Goal: Obtain resource: Obtain resource

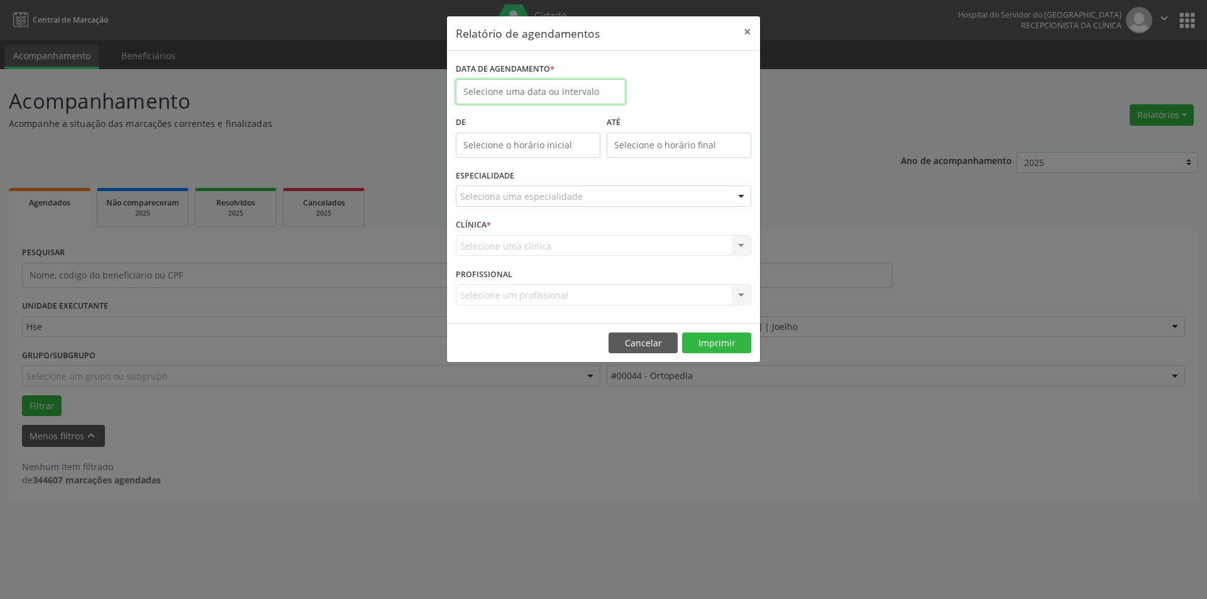
click at [575, 92] on input "text" at bounding box center [541, 91] width 170 height 25
click at [606, 255] on span "3" at bounding box center [607, 258] width 25 height 25
type input "[DATE]"
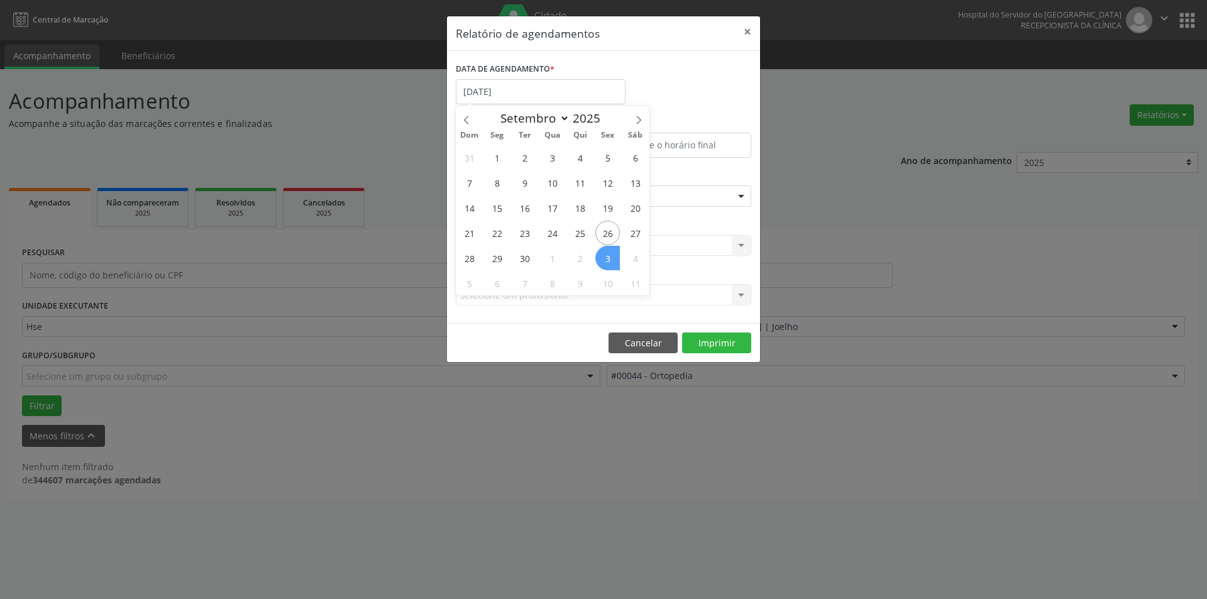
click at [606, 255] on span "3" at bounding box center [607, 258] width 25 height 25
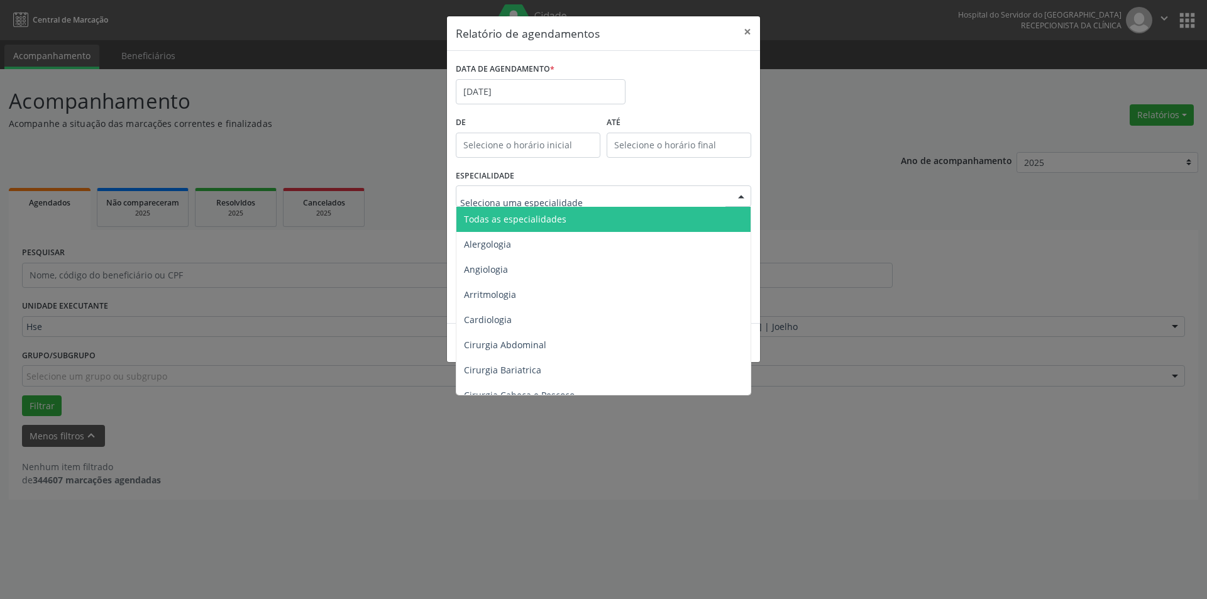
click at [741, 195] on div at bounding box center [741, 196] width 19 height 21
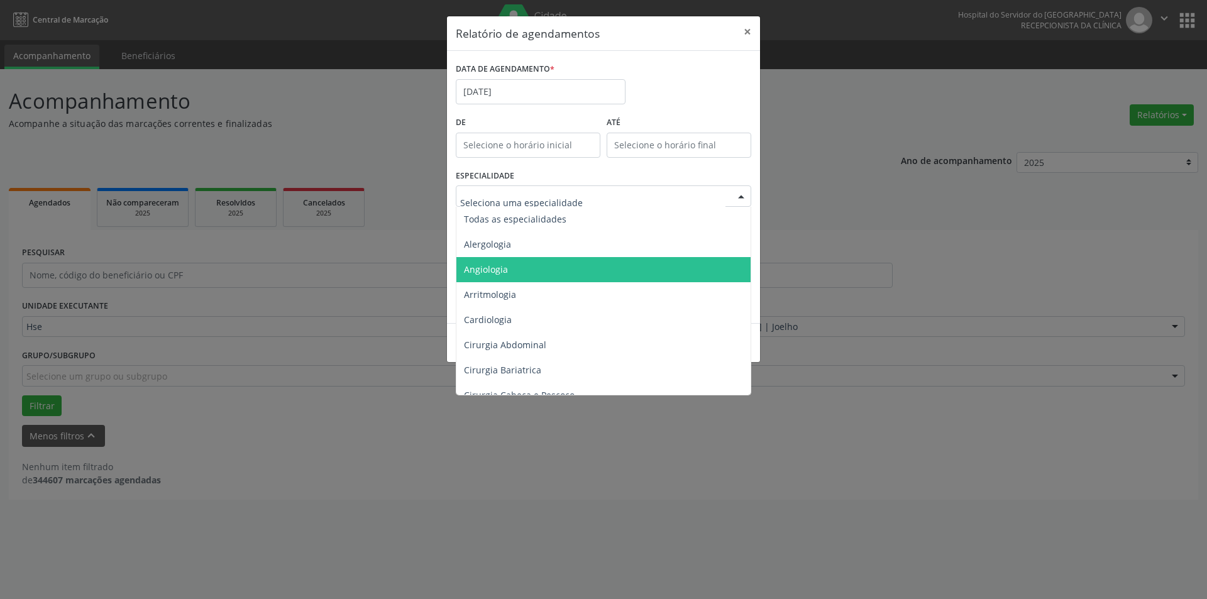
click at [496, 266] on span "Angiologia" at bounding box center [486, 269] width 44 height 12
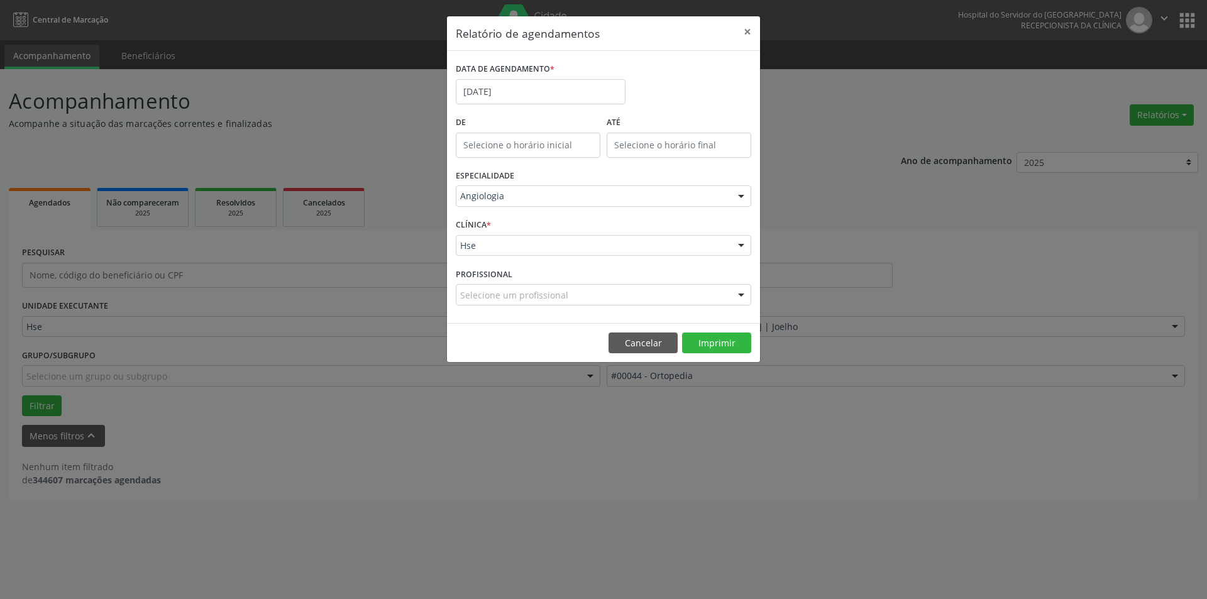
click at [743, 245] on div at bounding box center [741, 246] width 19 height 21
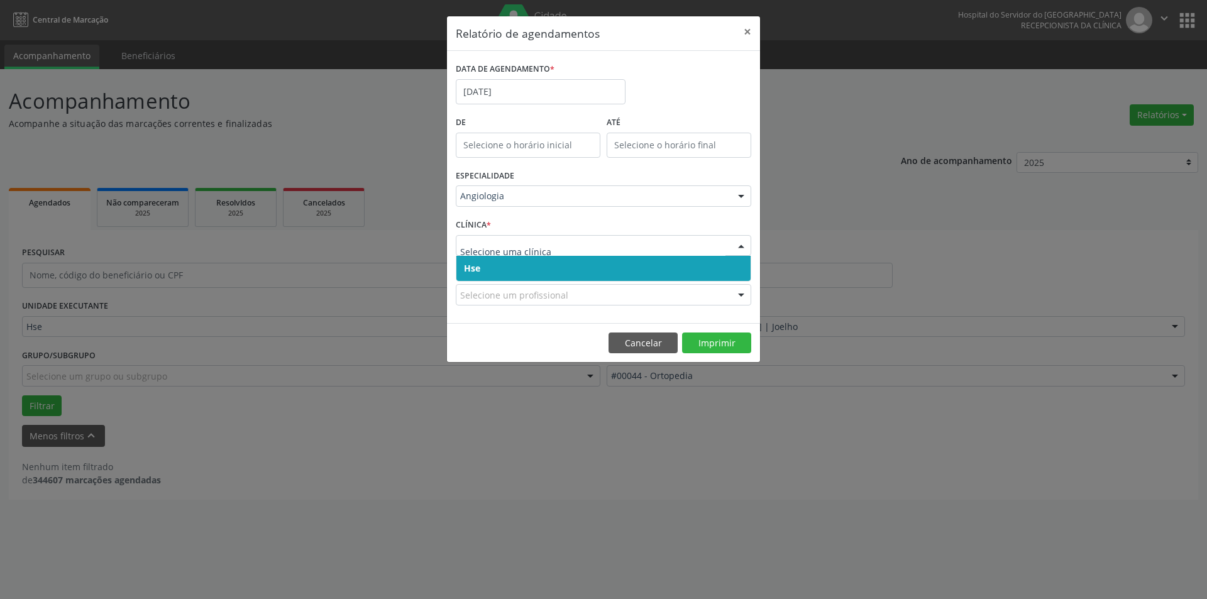
click at [698, 261] on span "Hse" at bounding box center [603, 268] width 294 height 25
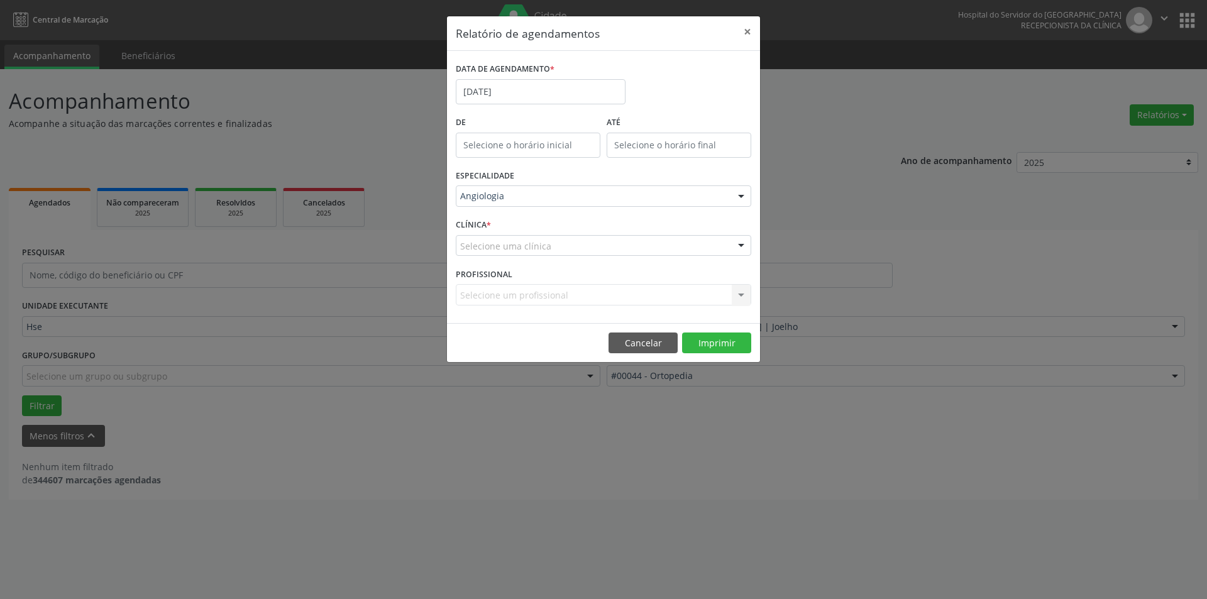
click at [743, 243] on div at bounding box center [741, 246] width 19 height 21
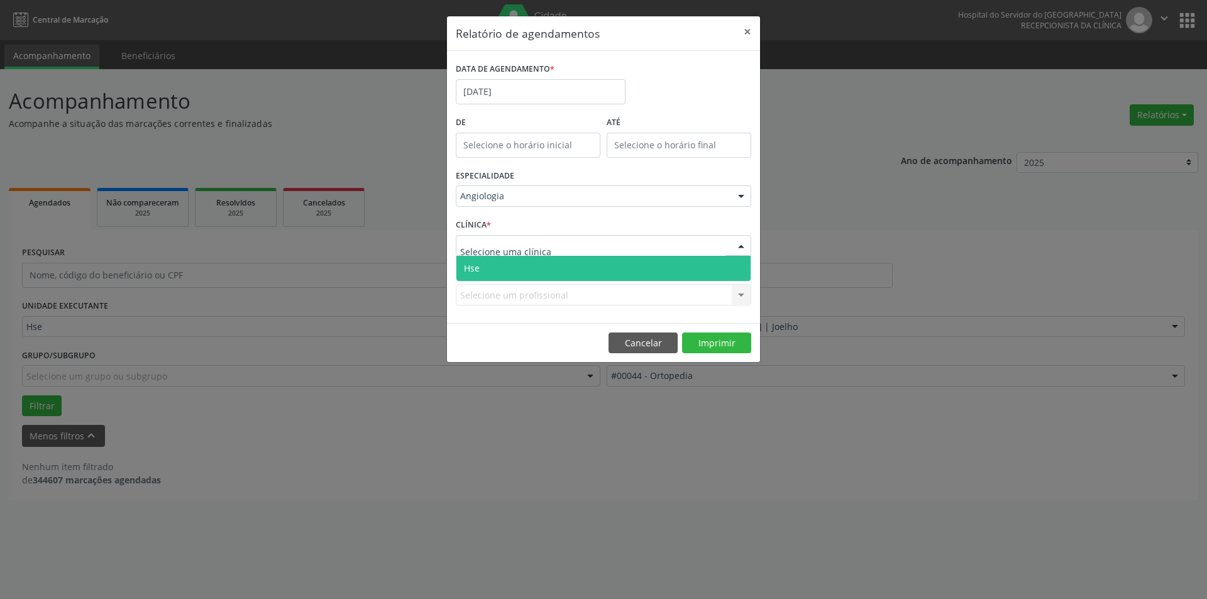
click at [715, 268] on span "Hse" at bounding box center [603, 268] width 294 height 25
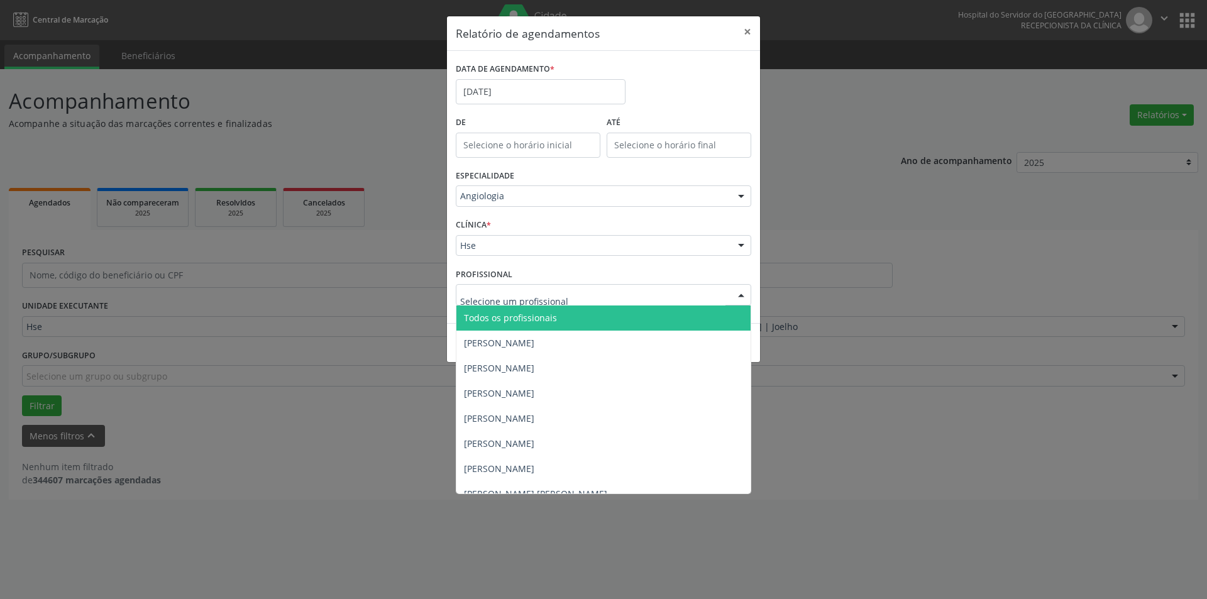
click at [743, 297] on div at bounding box center [741, 295] width 19 height 21
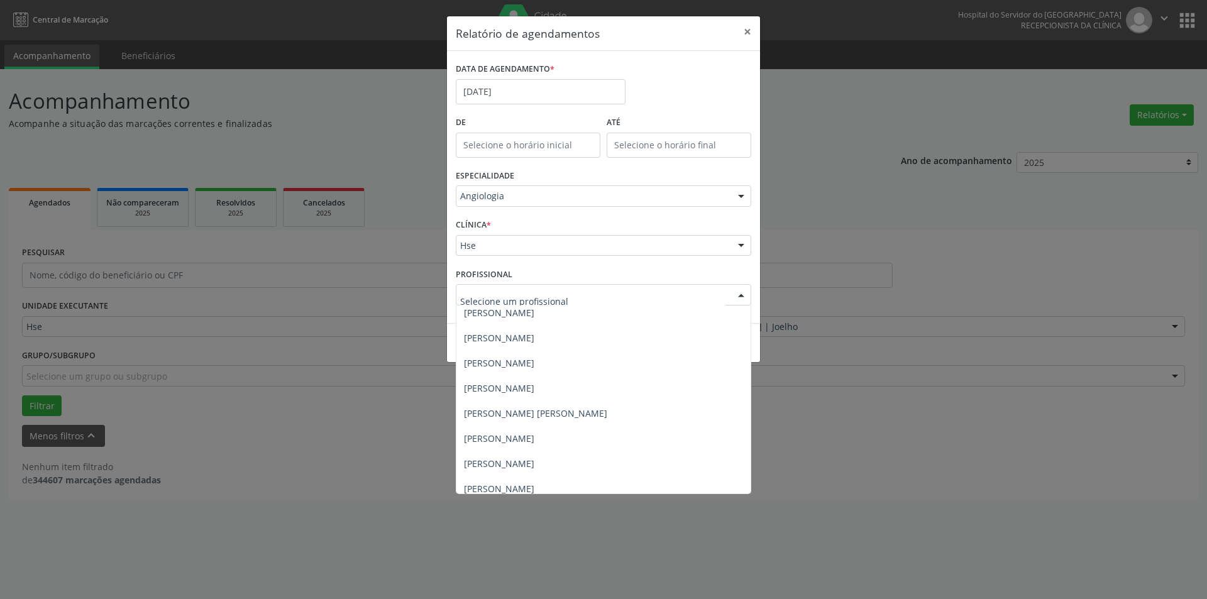
scroll to position [85, 0]
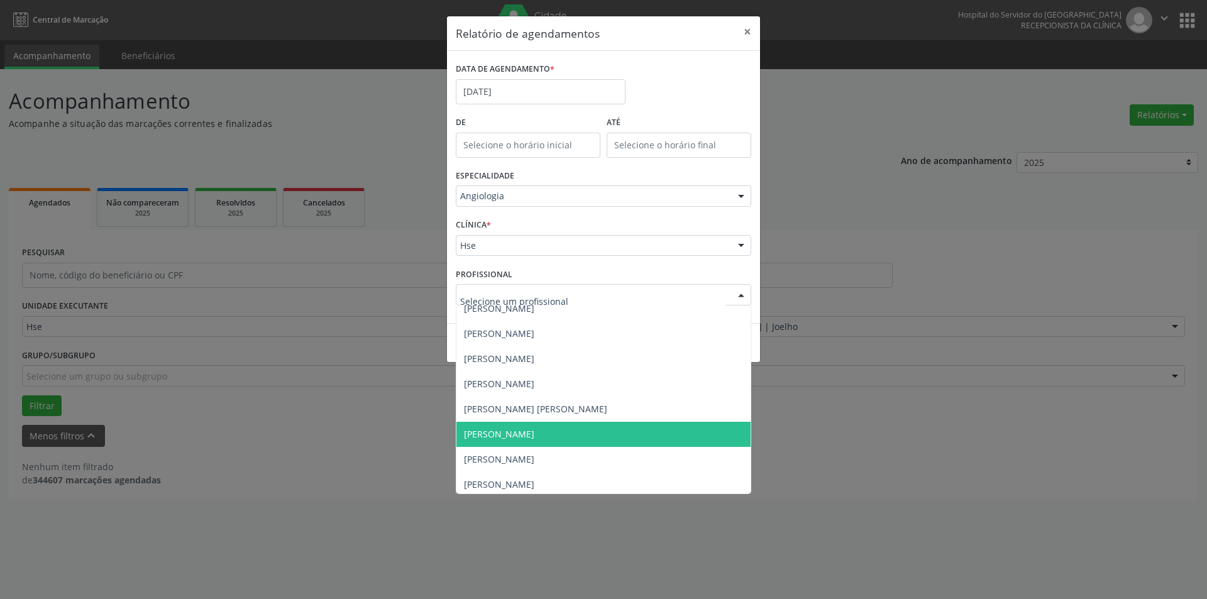
click at [534, 434] on span "[PERSON_NAME]" at bounding box center [499, 434] width 70 height 12
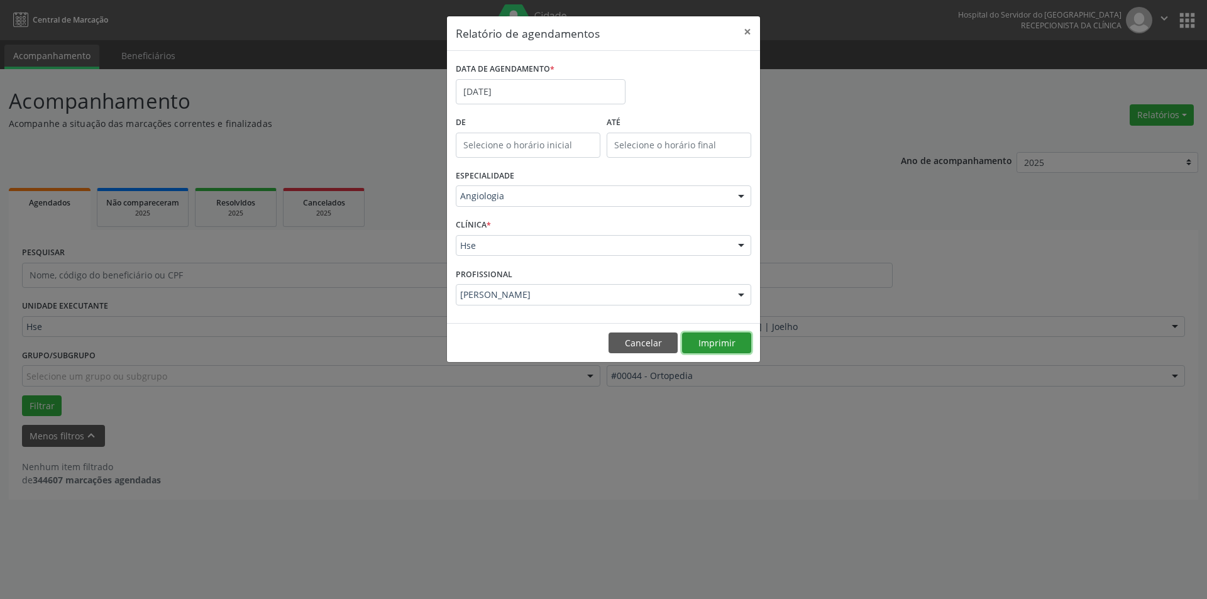
click at [710, 343] on button "Imprimir" at bounding box center [716, 343] width 69 height 21
click at [743, 31] on button "×" at bounding box center [747, 31] width 25 height 31
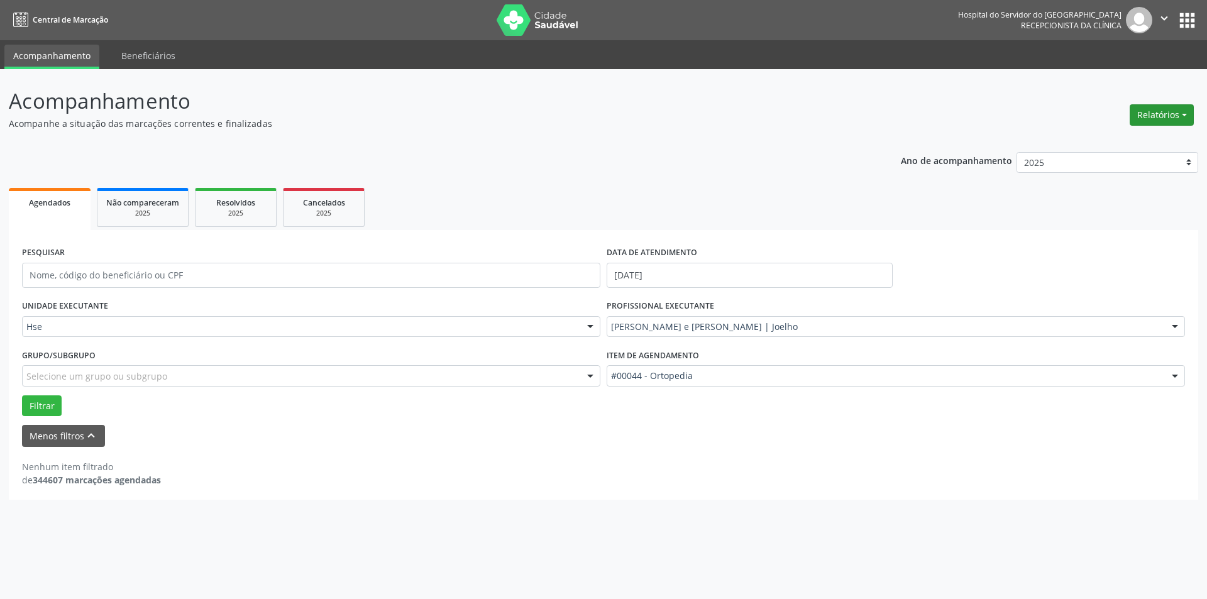
click at [1162, 111] on button "Relatórios" at bounding box center [1162, 114] width 64 height 21
click at [1106, 142] on link "Agendamentos" at bounding box center [1126, 142] width 135 height 18
select select "8"
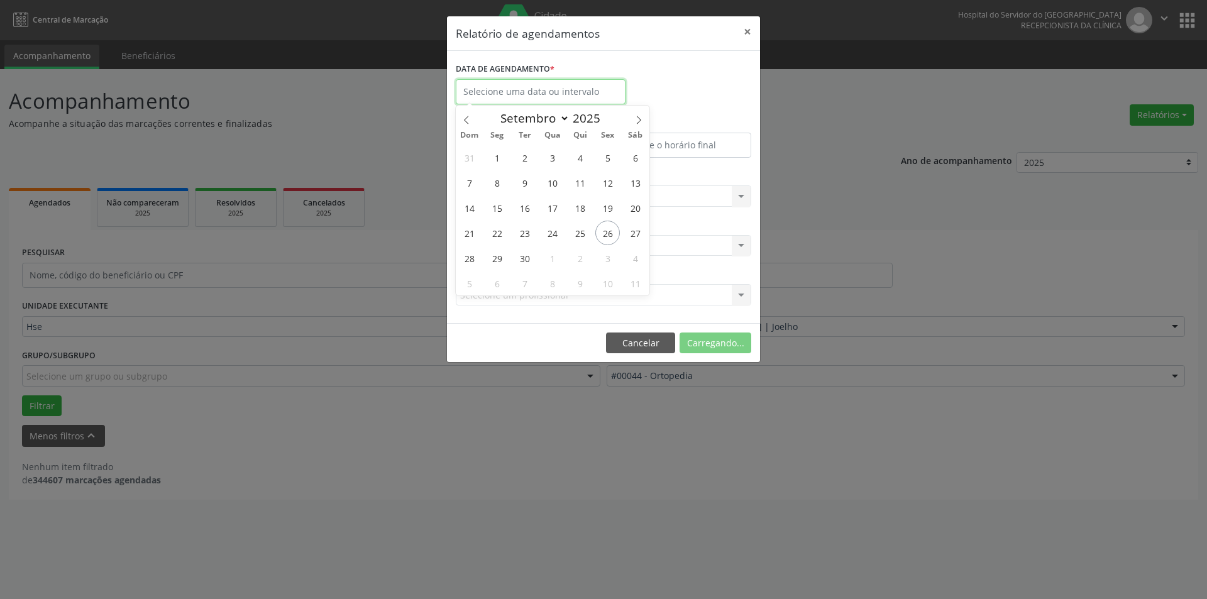
click at [593, 87] on input "text" at bounding box center [541, 91] width 170 height 25
click at [610, 256] on span "3" at bounding box center [607, 258] width 25 height 25
type input "[DATE]"
click at [610, 256] on span "3" at bounding box center [607, 258] width 25 height 25
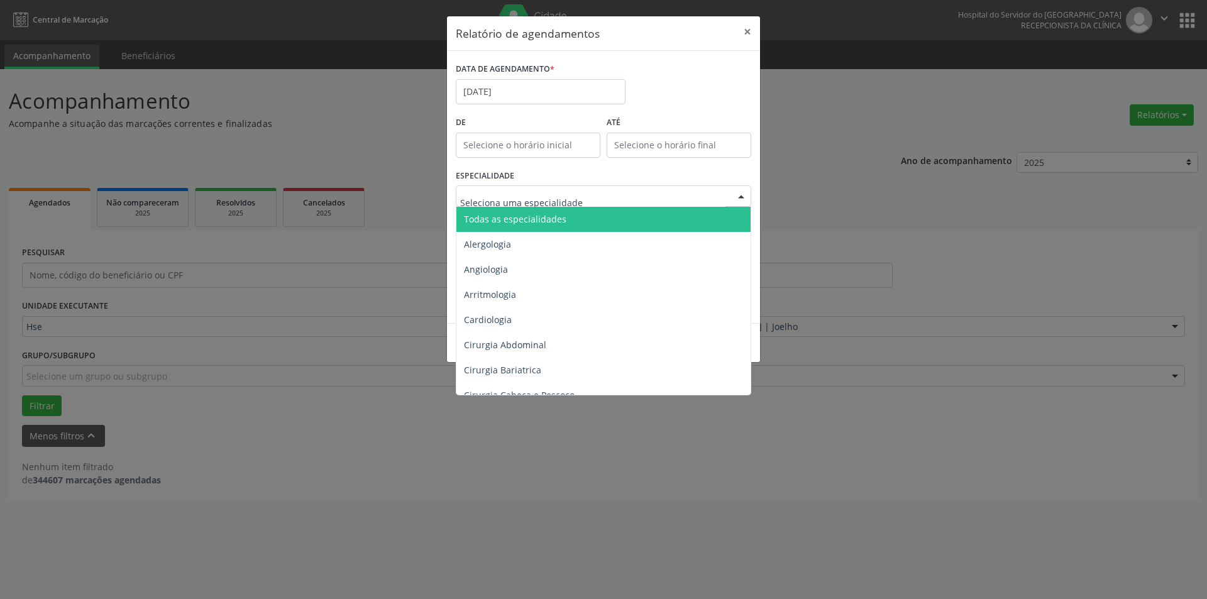
click at [745, 191] on div at bounding box center [741, 196] width 19 height 21
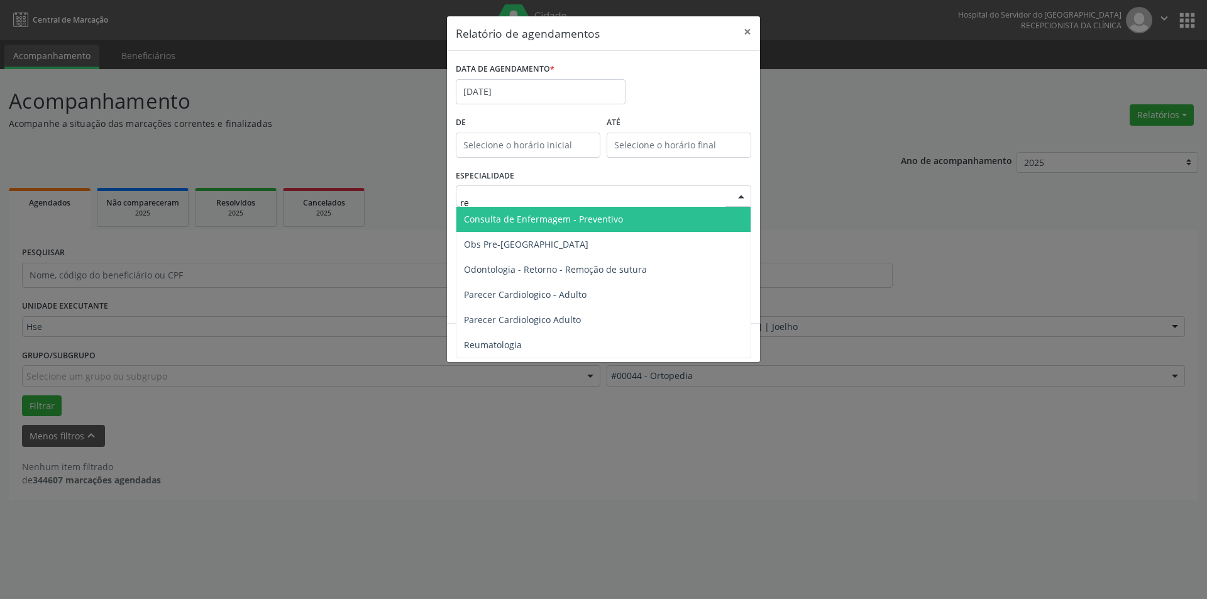
type input "reu"
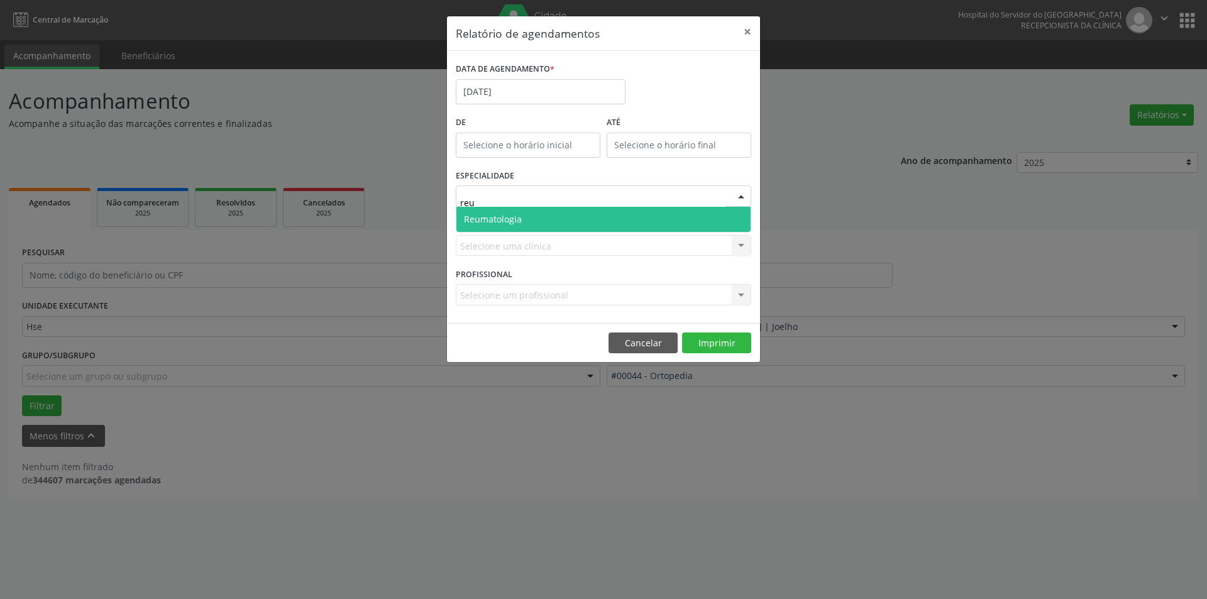
click at [558, 212] on span "Reumatologia" at bounding box center [603, 219] width 294 height 25
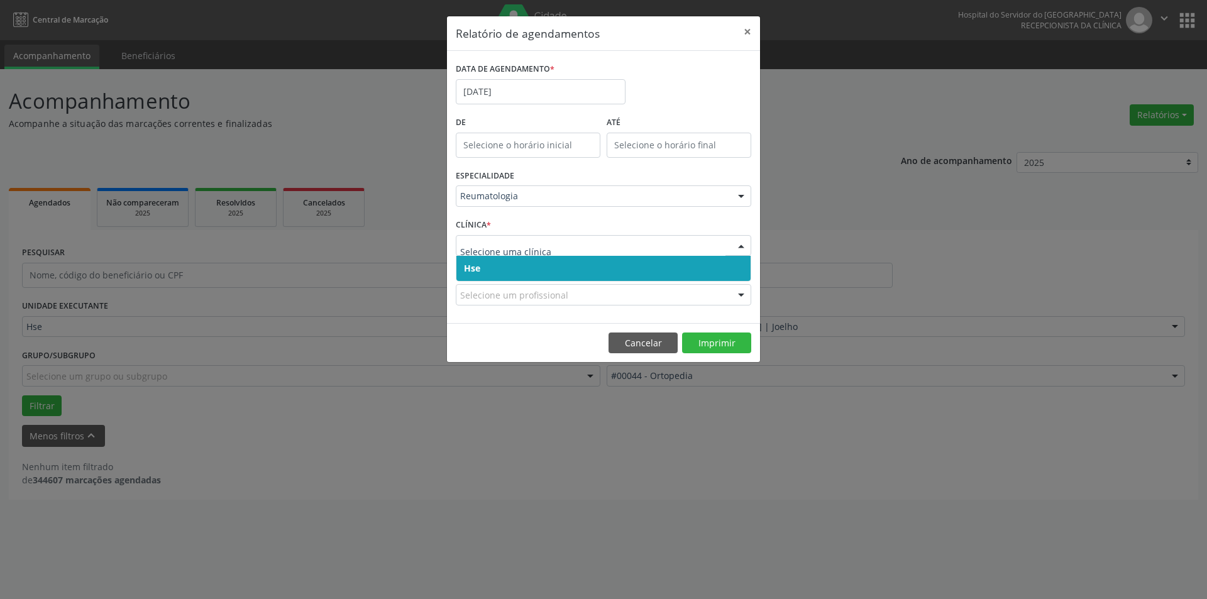
click at [741, 246] on div at bounding box center [741, 246] width 19 height 21
click at [727, 268] on span "Hse" at bounding box center [603, 268] width 294 height 25
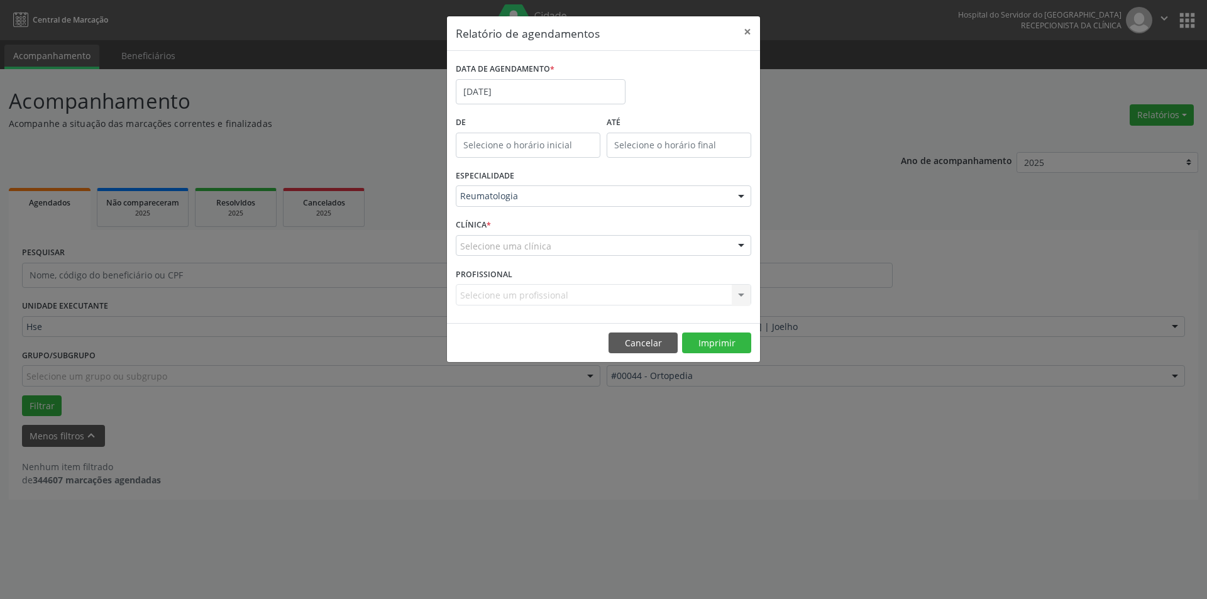
click at [744, 246] on div at bounding box center [741, 246] width 19 height 21
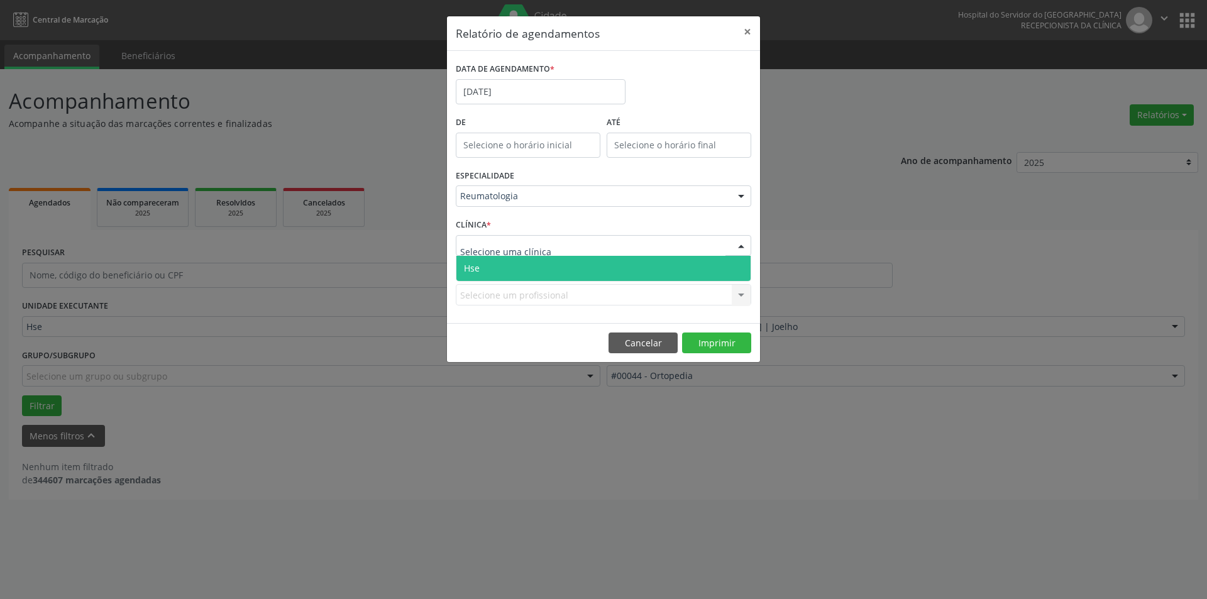
click at [735, 273] on span "Hse" at bounding box center [603, 268] width 294 height 25
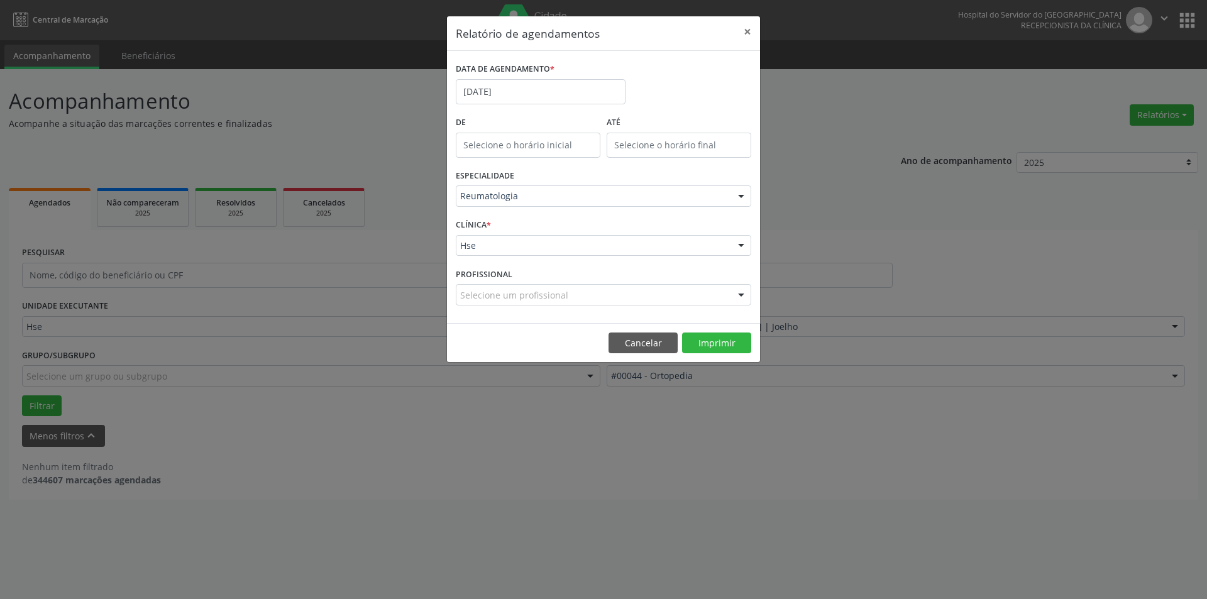
click at [743, 293] on div at bounding box center [741, 295] width 19 height 21
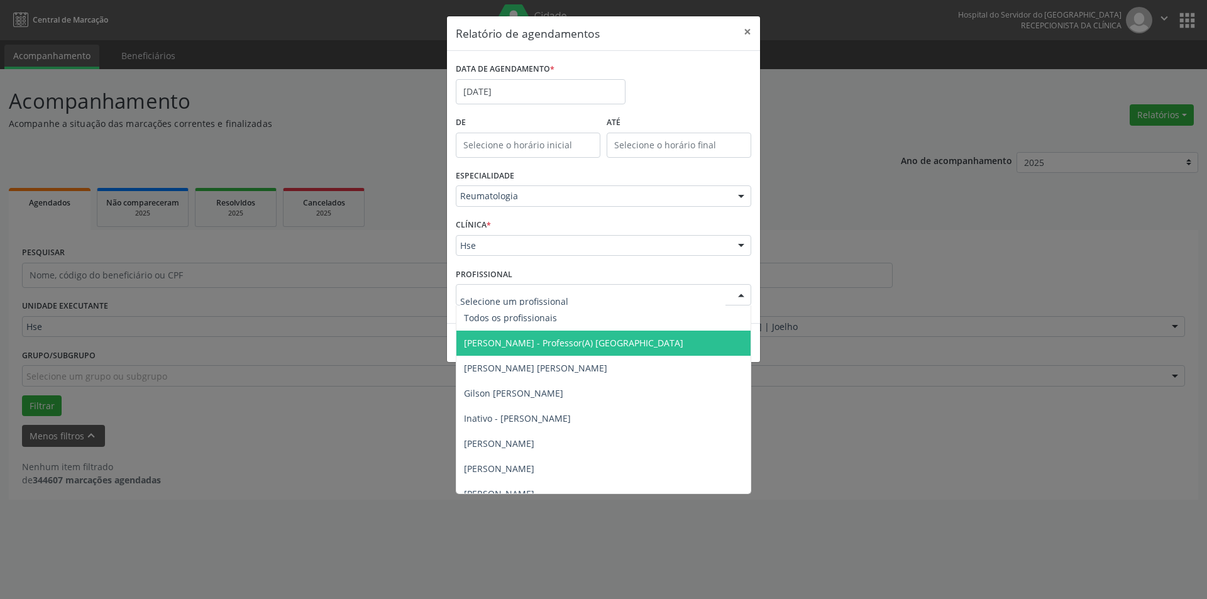
click at [642, 337] on span "[PERSON_NAME] - Professor(A) [GEOGRAPHIC_DATA]" at bounding box center [573, 343] width 219 height 12
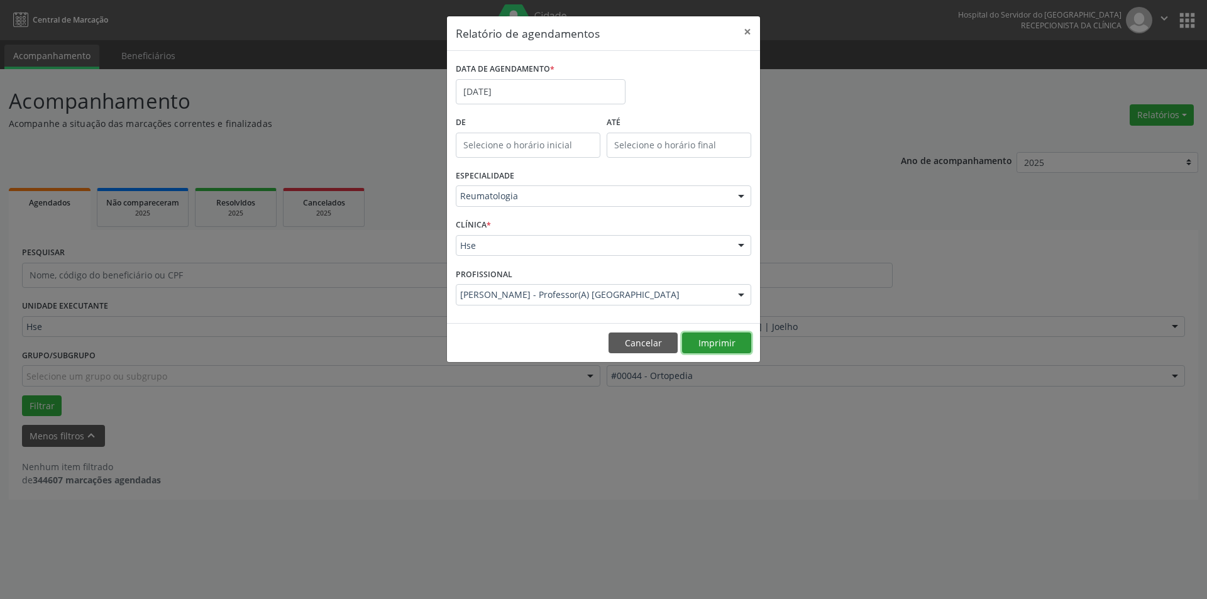
click at [706, 336] on button "Imprimir" at bounding box center [716, 343] width 69 height 21
click at [748, 31] on button "×" at bounding box center [747, 31] width 25 height 31
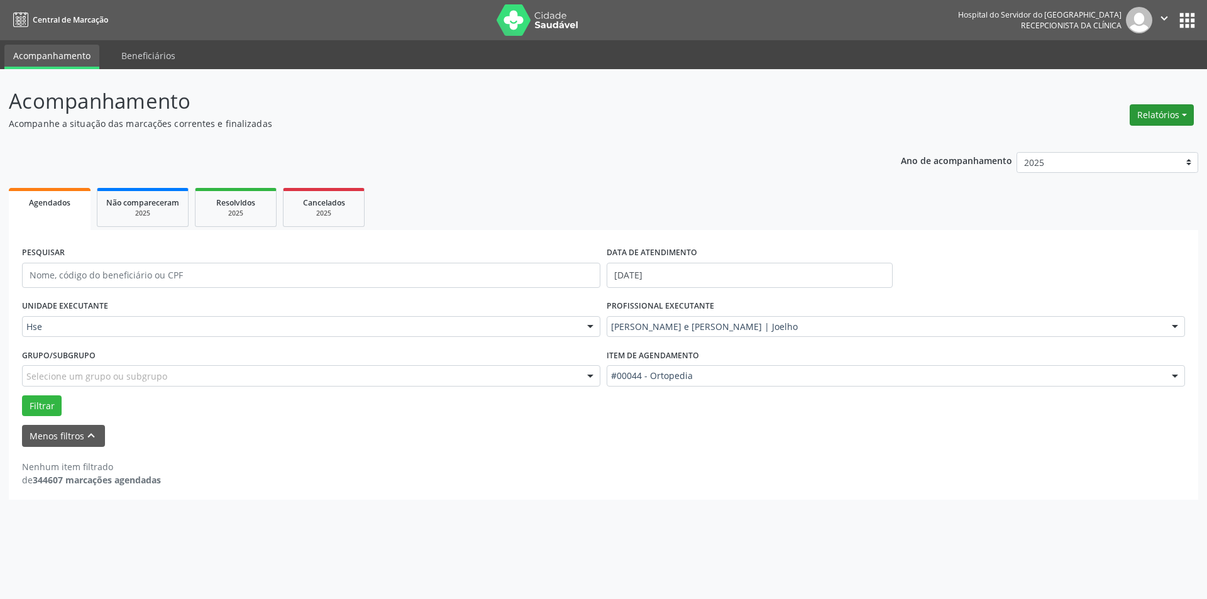
click at [1174, 114] on button "Relatórios" at bounding box center [1162, 114] width 64 height 21
click at [1127, 141] on link "Agendamentos" at bounding box center [1126, 142] width 135 height 18
select select "8"
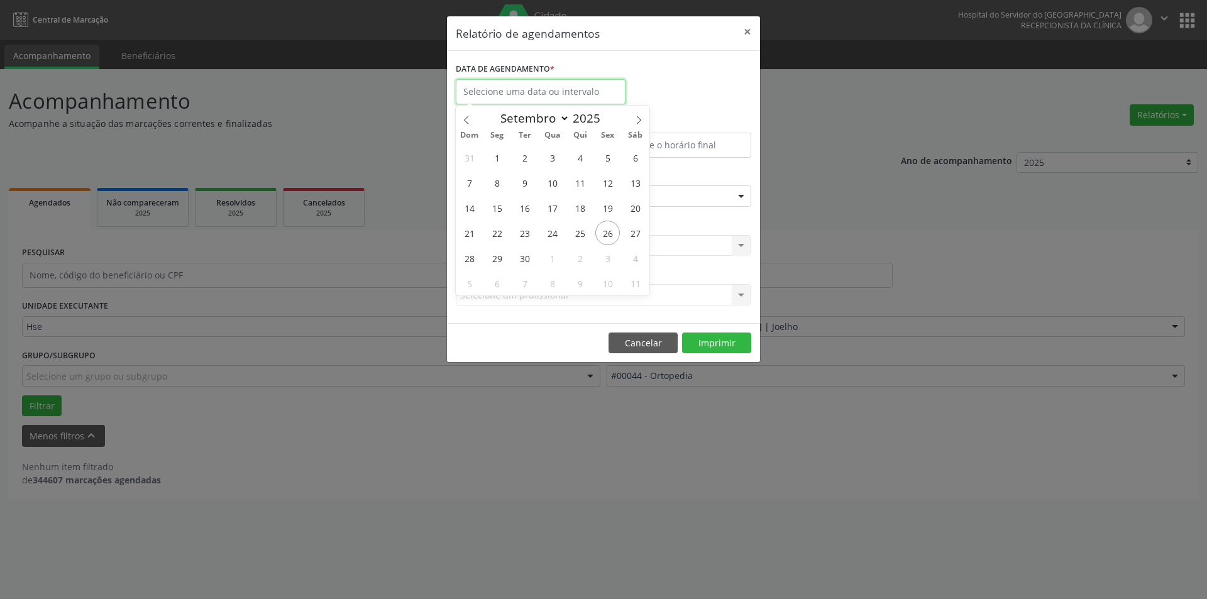
click at [591, 87] on input "text" at bounding box center [541, 91] width 170 height 25
click at [610, 254] on span "3" at bounding box center [607, 258] width 25 height 25
type input "[DATE]"
click at [610, 254] on span "3" at bounding box center [607, 258] width 25 height 25
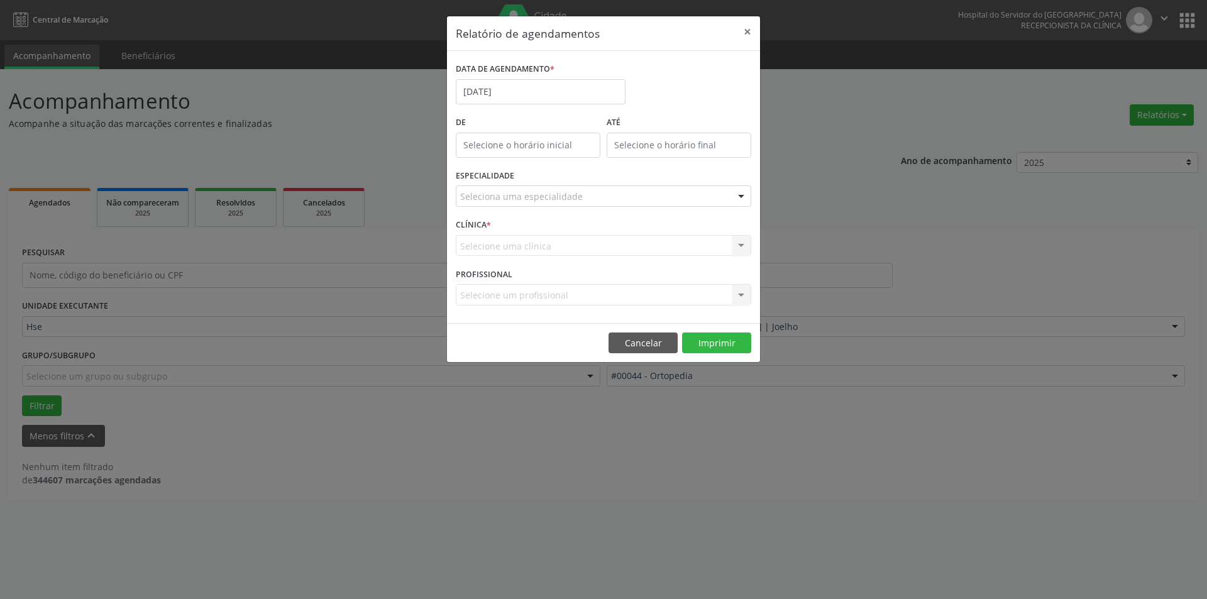
click at [740, 197] on div at bounding box center [741, 196] width 19 height 21
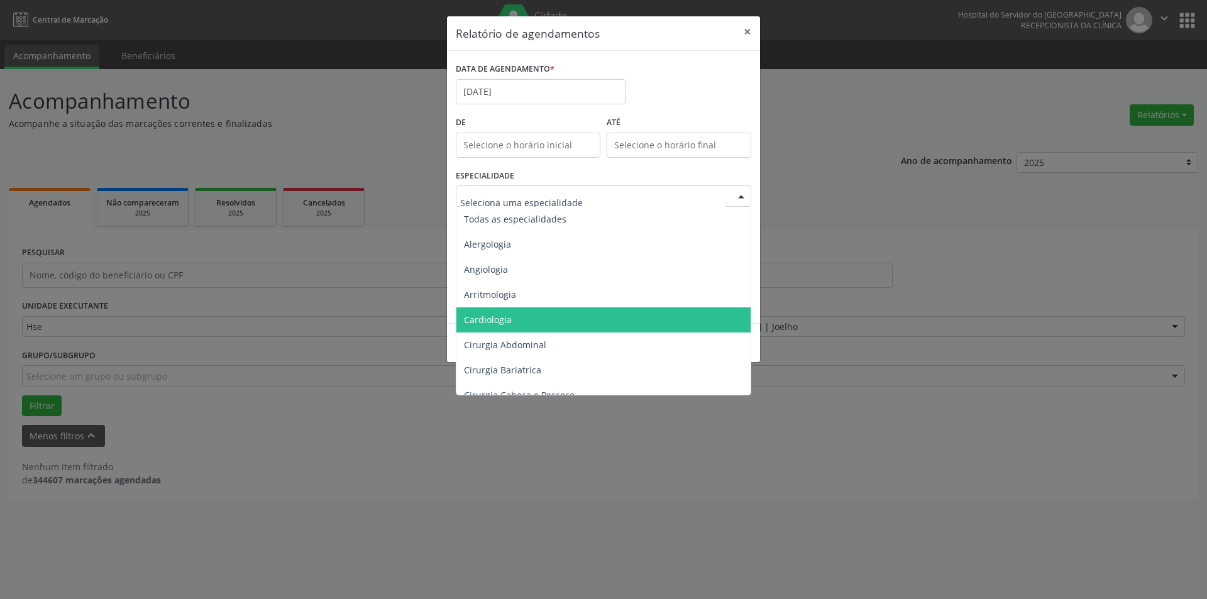
click at [511, 320] on span "Cardiologia" at bounding box center [604, 319] width 296 height 25
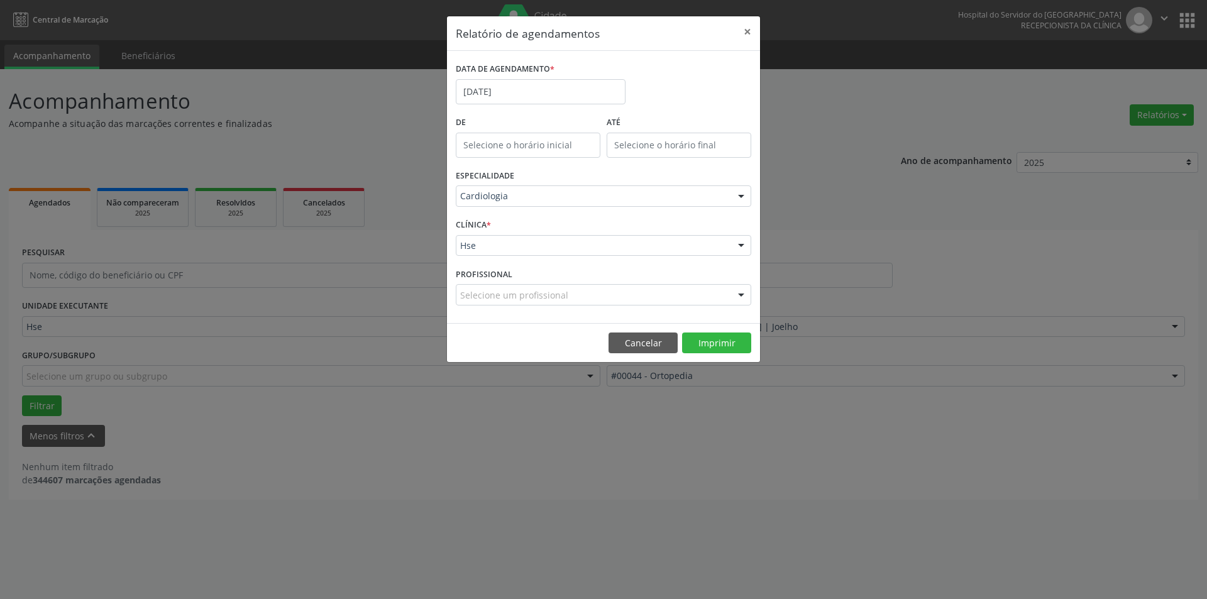
click at [738, 245] on div at bounding box center [741, 246] width 19 height 21
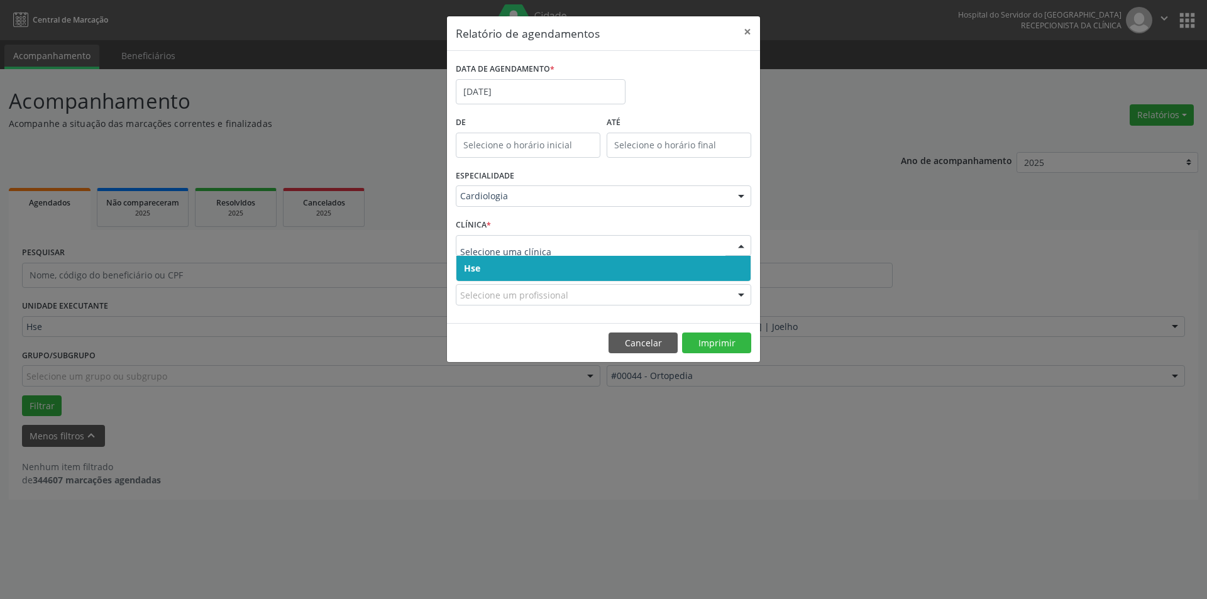
click at [727, 271] on span "Hse" at bounding box center [603, 268] width 294 height 25
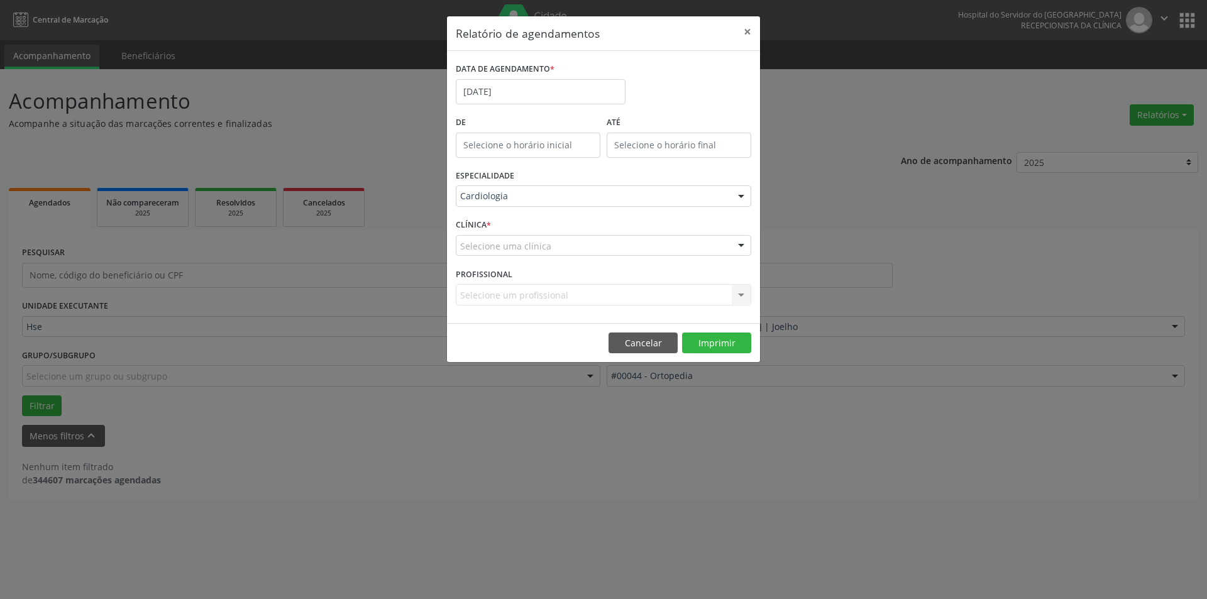
click at [746, 239] on div at bounding box center [741, 246] width 19 height 21
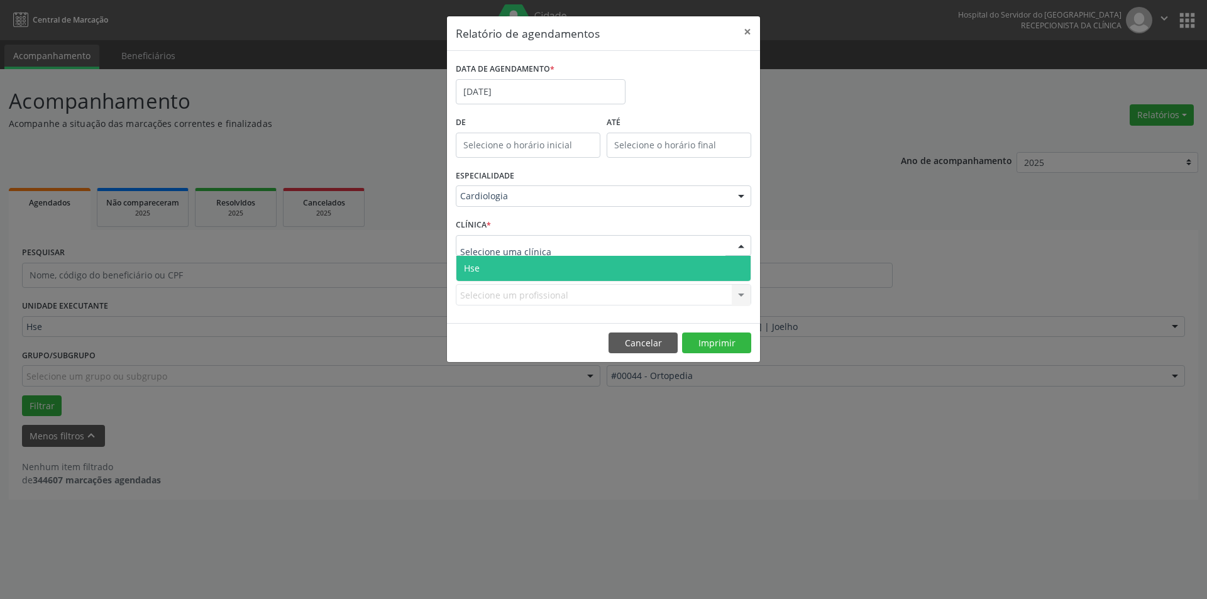
click at [742, 268] on span "Hse" at bounding box center [603, 268] width 294 height 25
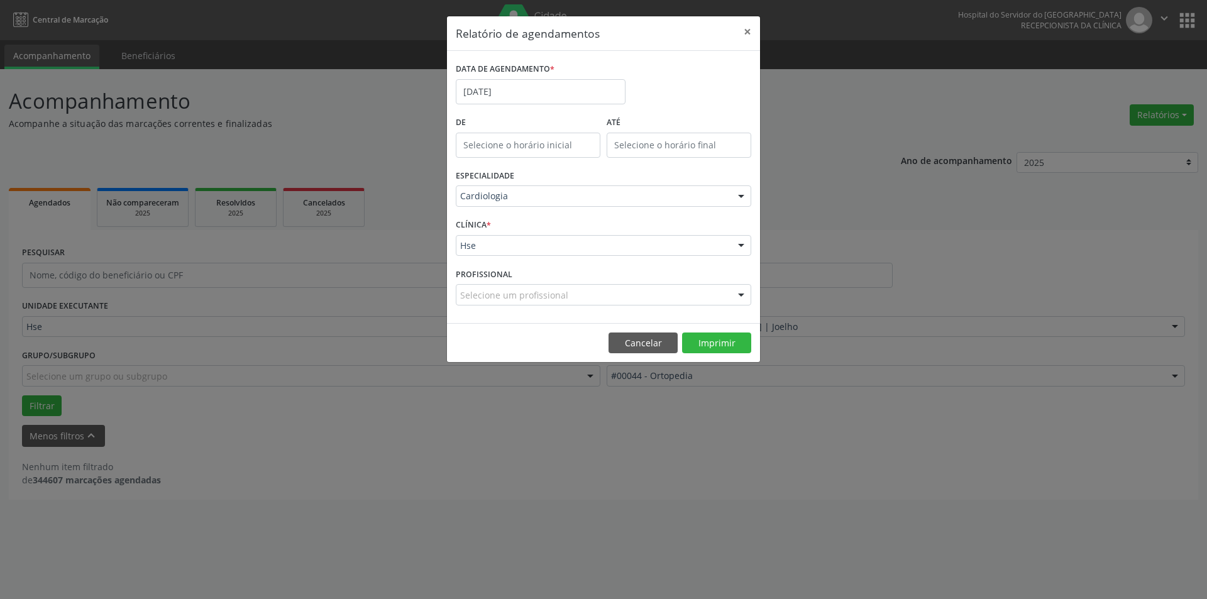
click at [739, 295] on div at bounding box center [741, 295] width 19 height 21
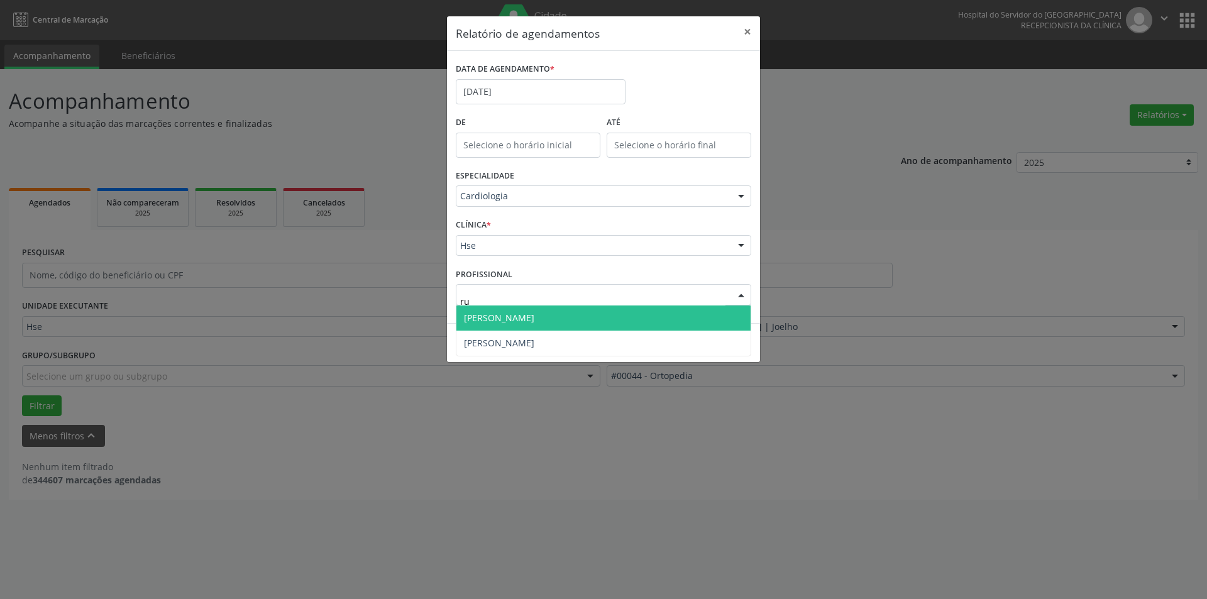
type input "rui"
click at [528, 315] on span "[PERSON_NAME]" at bounding box center [499, 318] width 70 height 12
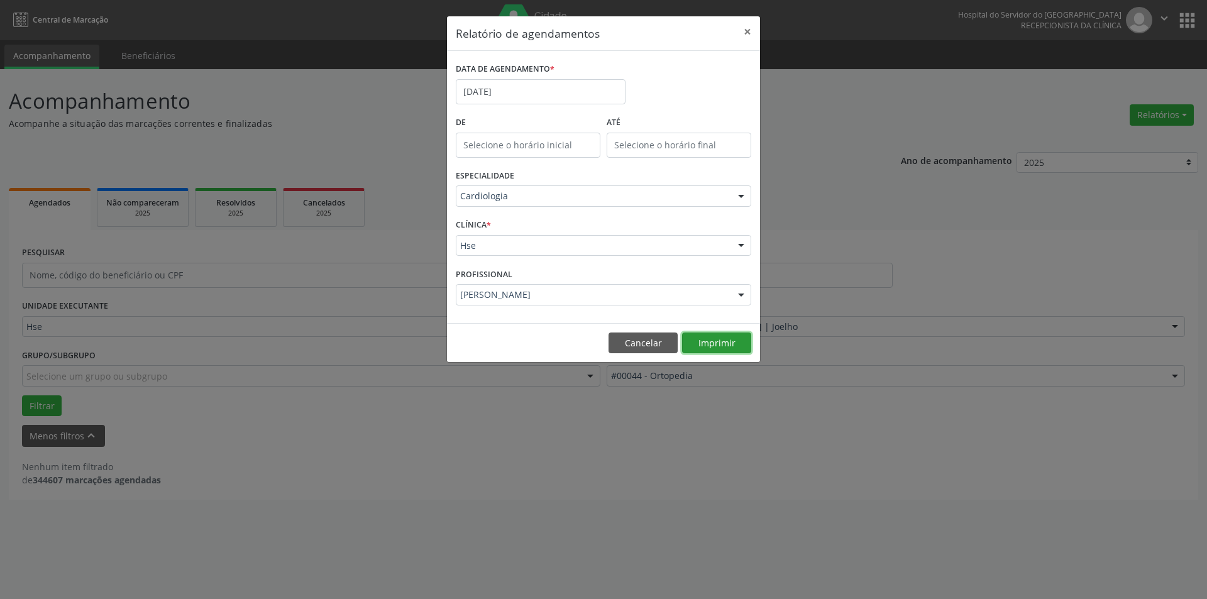
click at [732, 344] on button "Imprimir" at bounding box center [716, 343] width 69 height 21
click at [750, 30] on button "×" at bounding box center [747, 31] width 25 height 31
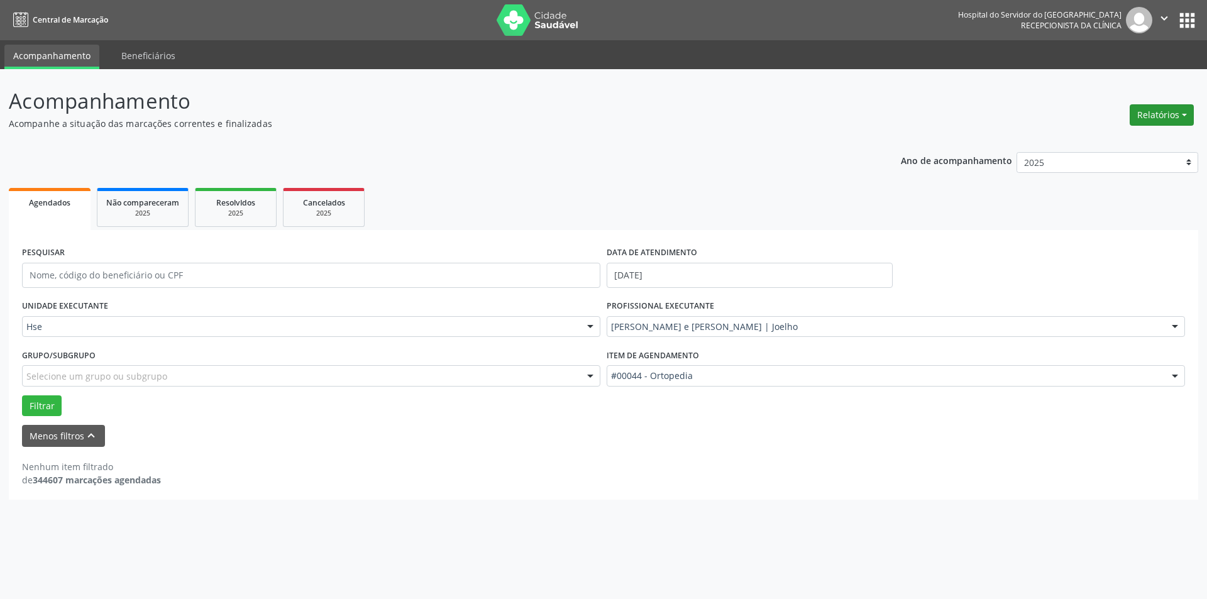
click at [1175, 116] on button "Relatórios" at bounding box center [1162, 114] width 64 height 21
click at [1134, 140] on link "Agendamentos" at bounding box center [1126, 142] width 135 height 18
select select "8"
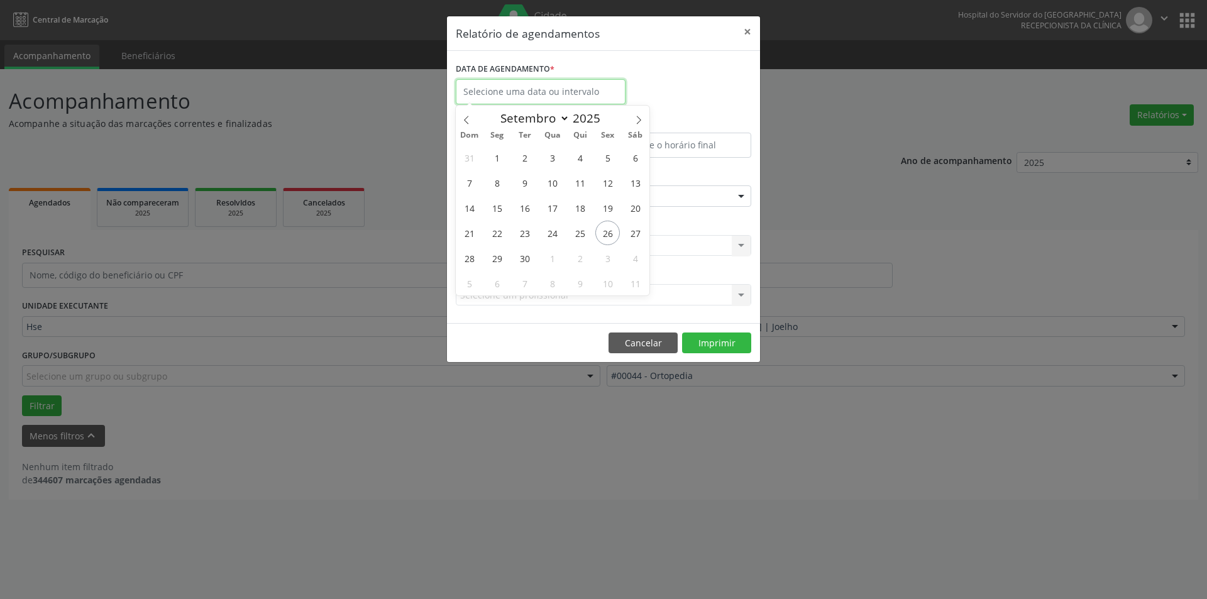
click at [564, 89] on input "text" at bounding box center [541, 91] width 170 height 25
click at [608, 255] on span "3" at bounding box center [607, 258] width 25 height 25
type input "[DATE]"
click at [608, 255] on span "3" at bounding box center [607, 258] width 25 height 25
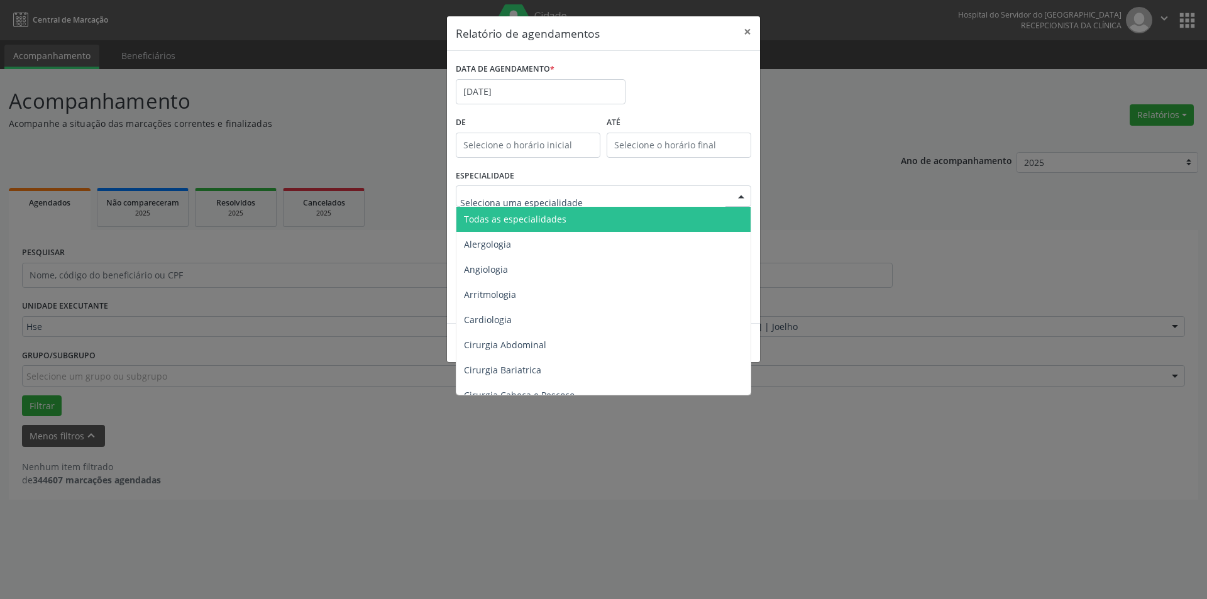
click at [741, 194] on div at bounding box center [741, 196] width 19 height 21
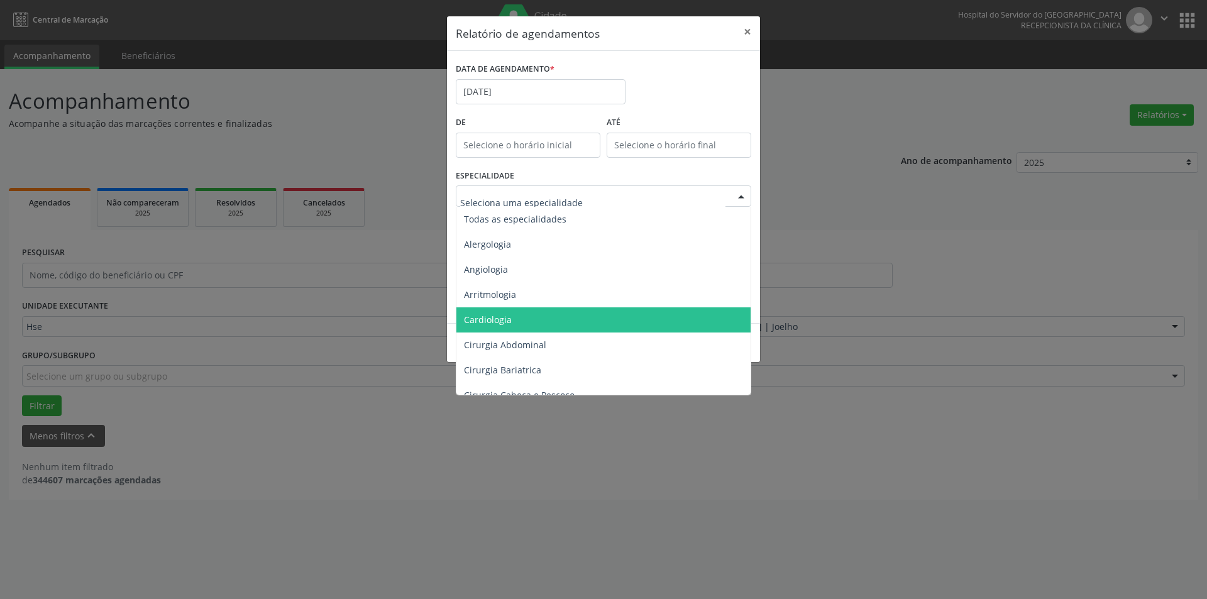
click at [504, 314] on span "Cardiologia" at bounding box center [488, 320] width 48 height 12
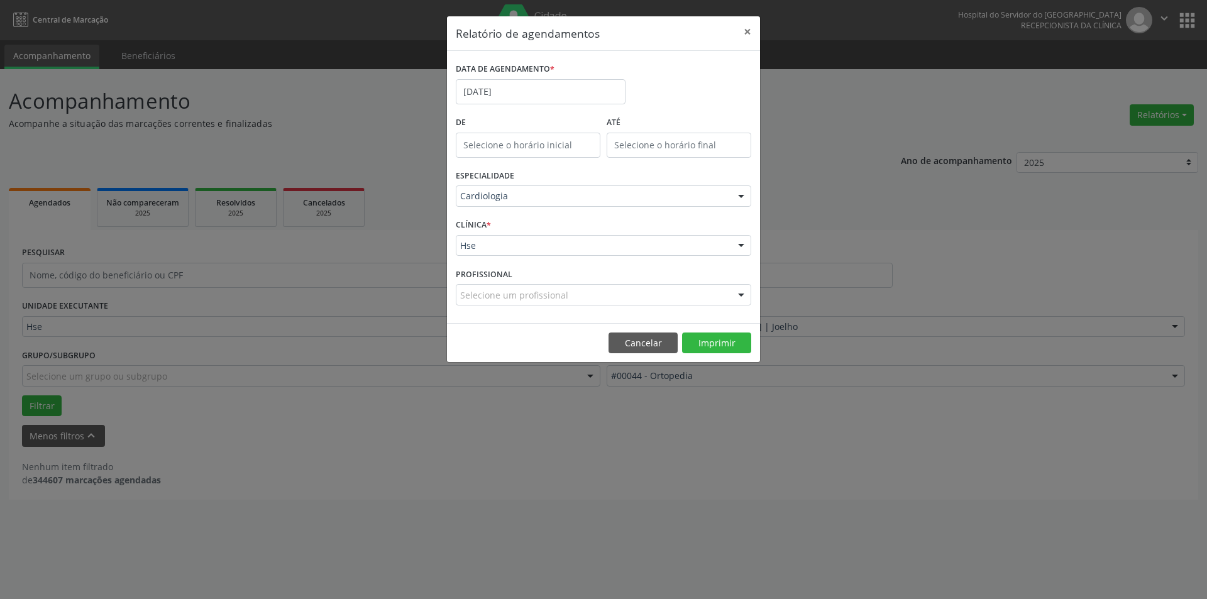
click at [740, 245] on div at bounding box center [741, 246] width 19 height 21
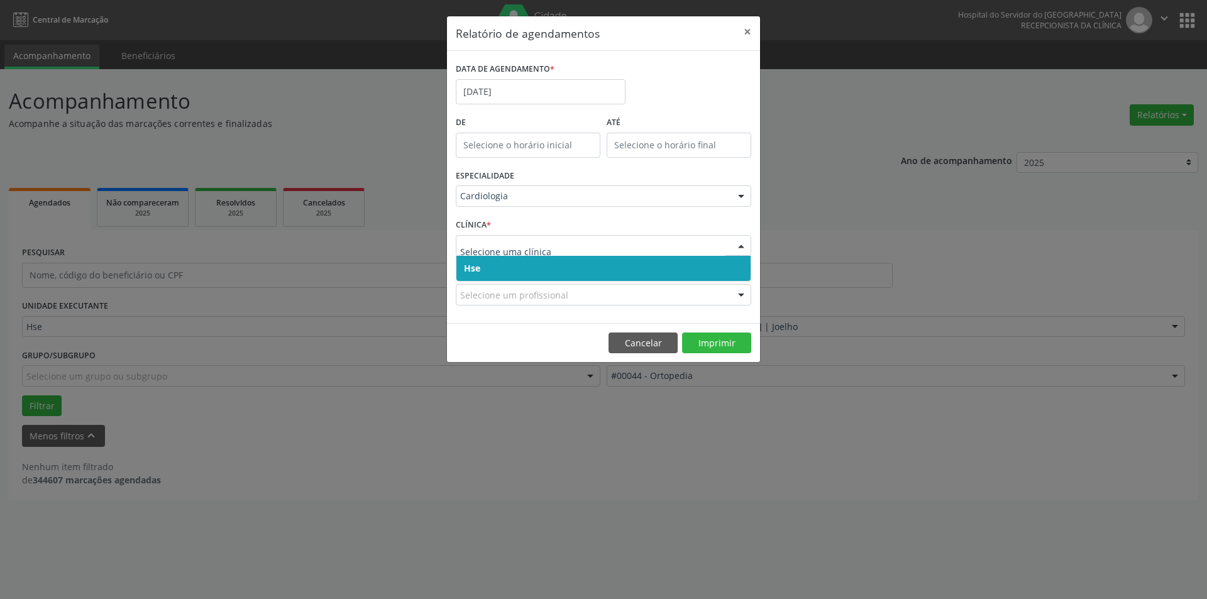
click at [725, 270] on span "Hse" at bounding box center [603, 268] width 294 height 25
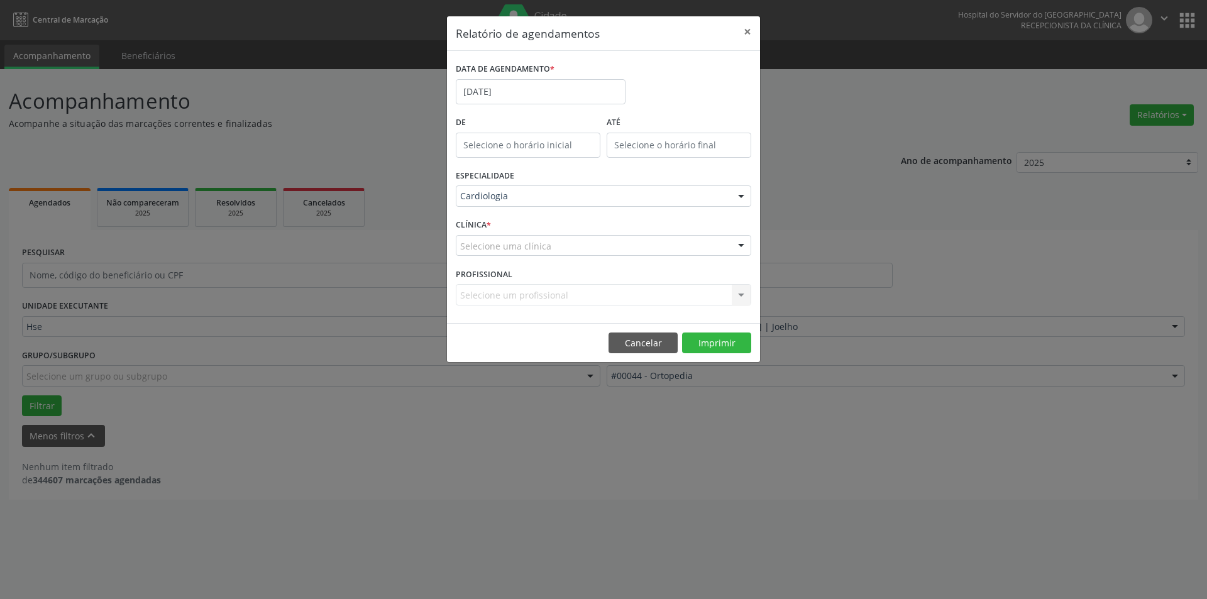
click at [740, 241] on div at bounding box center [741, 246] width 19 height 21
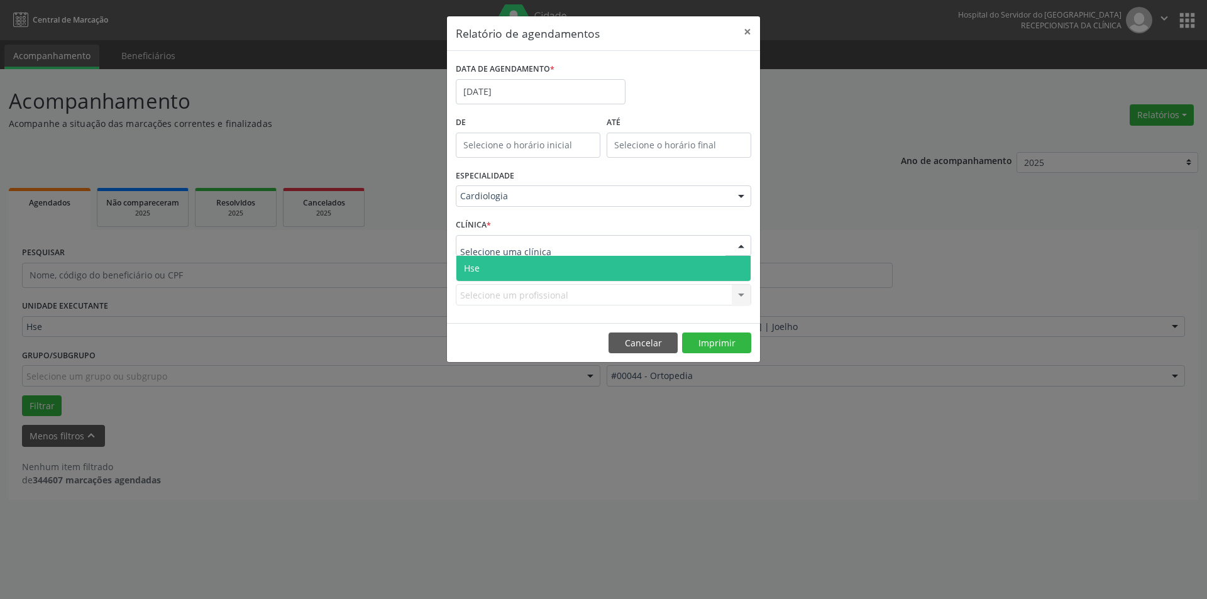
click at [733, 269] on span "Hse" at bounding box center [603, 268] width 294 height 25
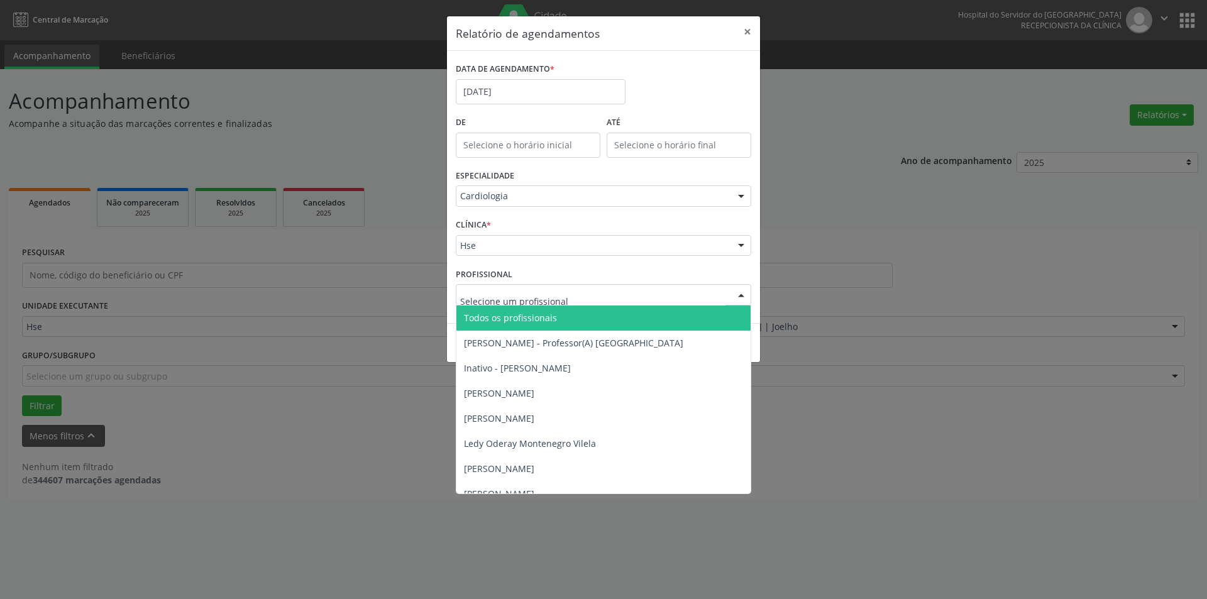
click at [743, 290] on div at bounding box center [741, 295] width 19 height 21
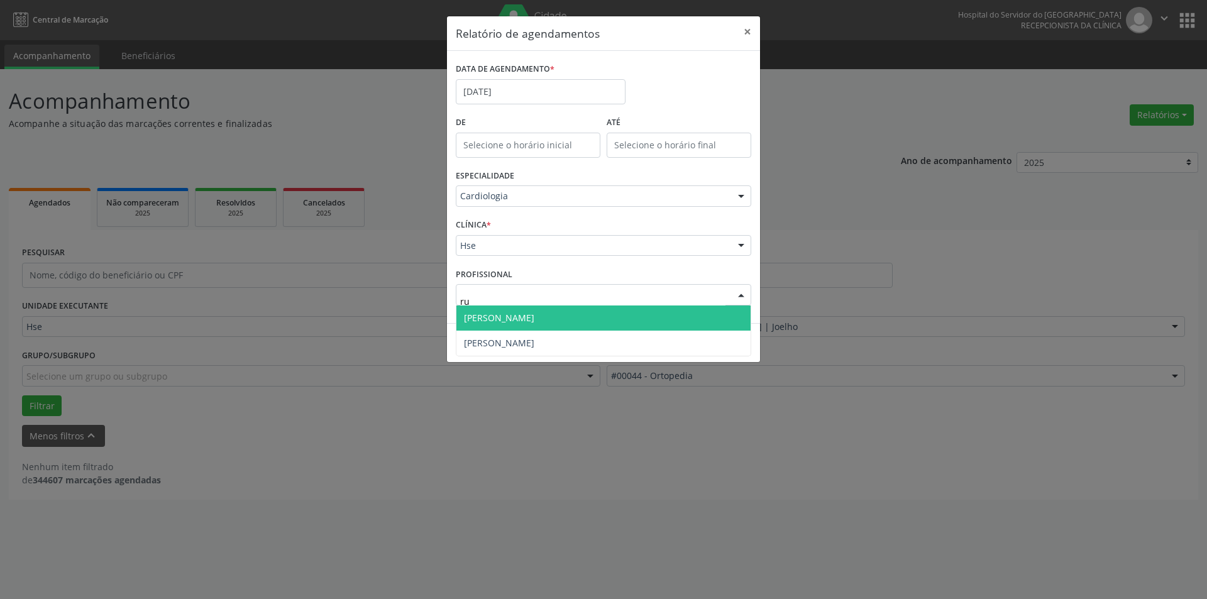
type input "rui"
click at [578, 317] on span "[PERSON_NAME]" at bounding box center [603, 317] width 294 height 25
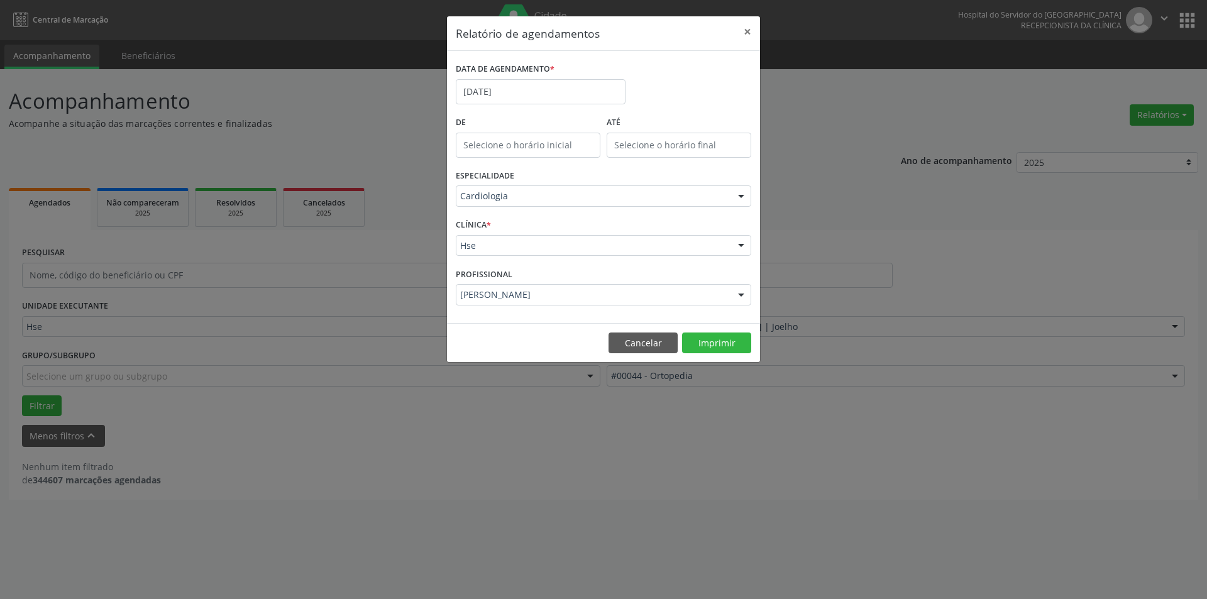
click at [744, 197] on div at bounding box center [741, 196] width 19 height 21
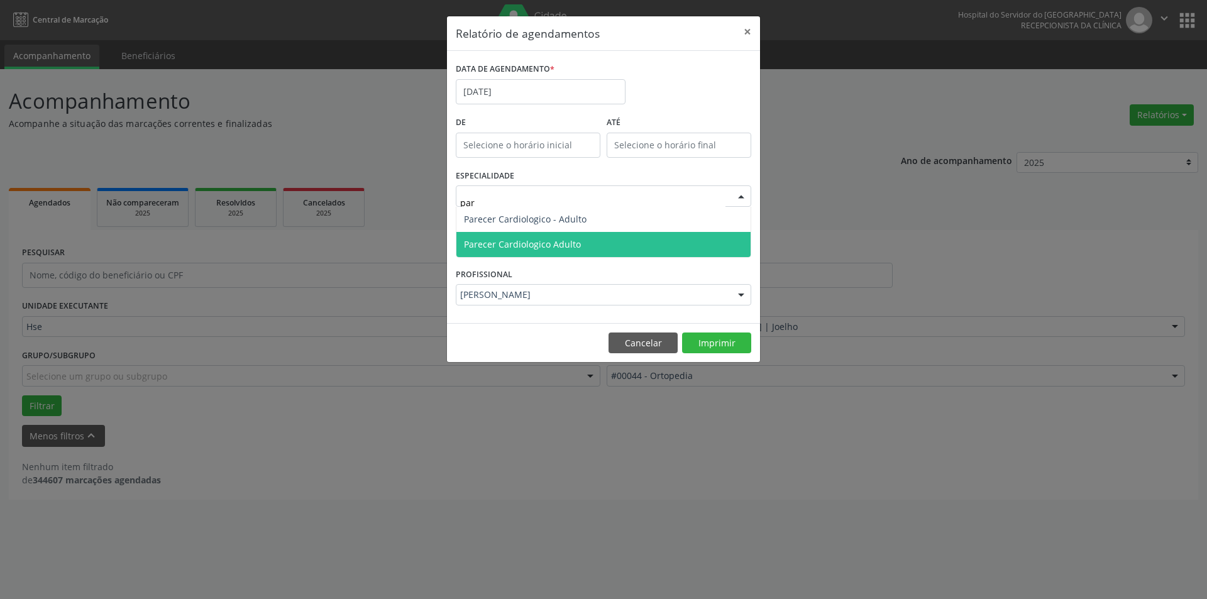
type input "pare"
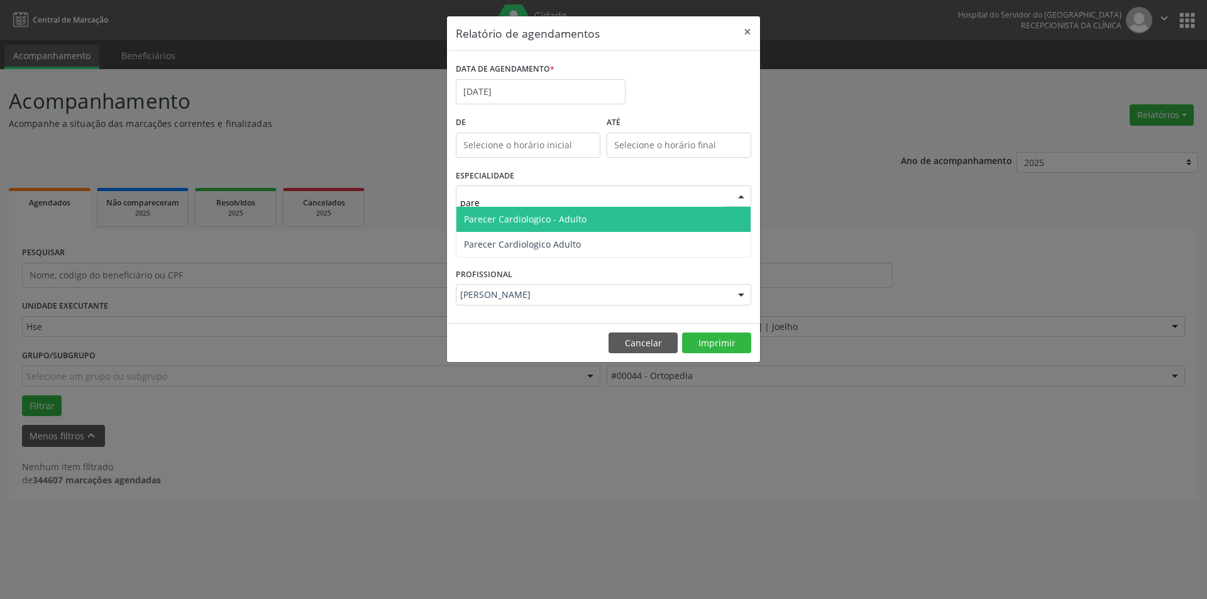
click at [576, 216] on span "Parecer Cardiologico - Adulto" at bounding box center [525, 219] width 123 height 12
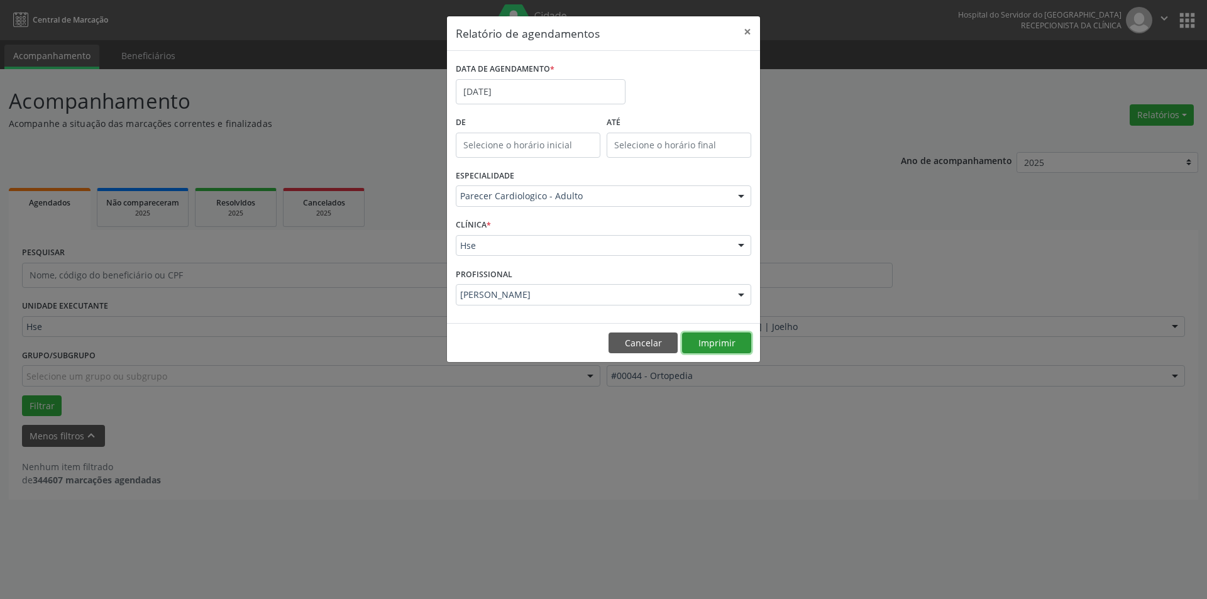
click at [722, 338] on button "Imprimir" at bounding box center [716, 343] width 69 height 21
